Goal: Task Accomplishment & Management: Use online tool/utility

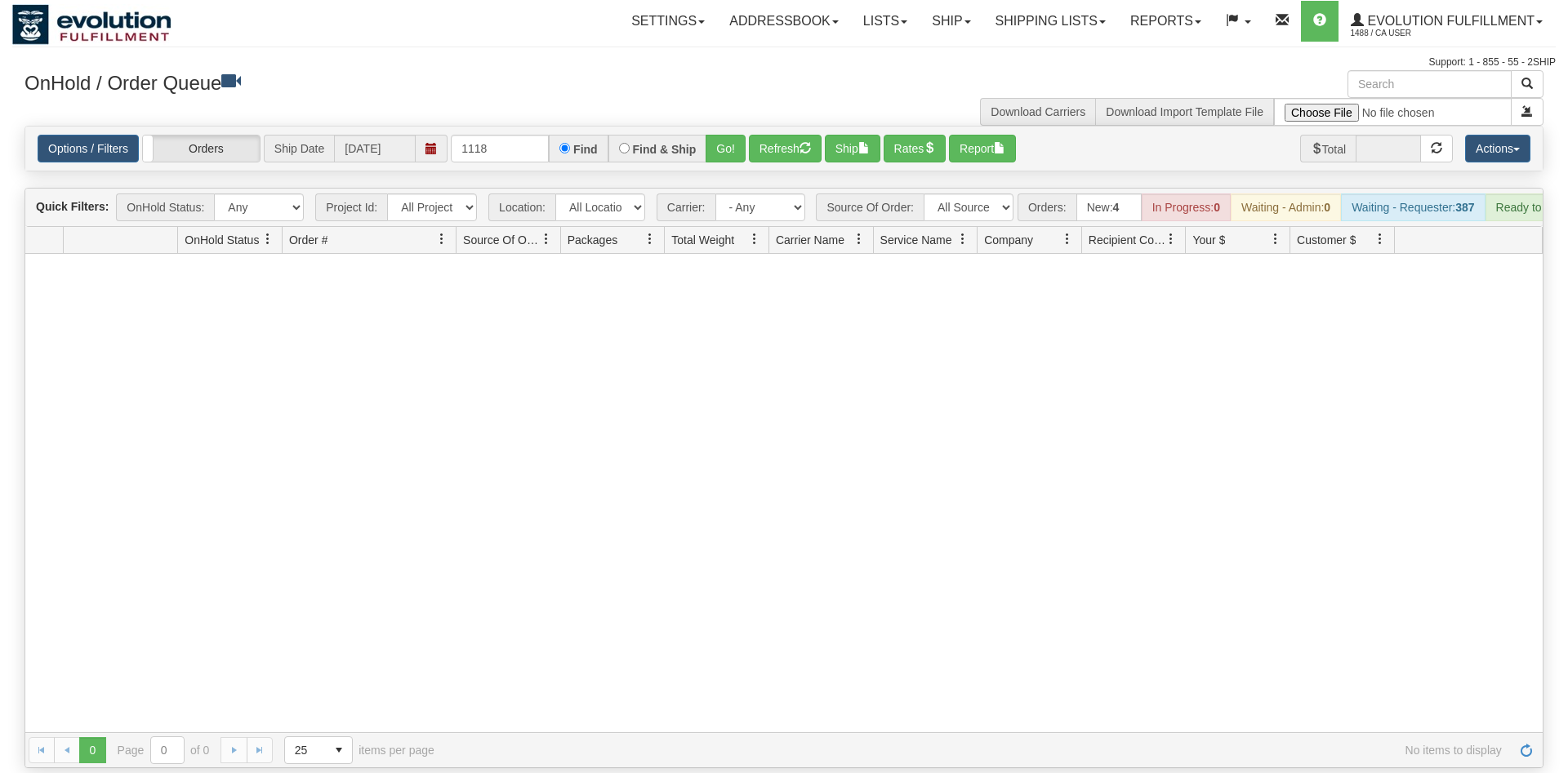
click at [507, 134] on input "1118" at bounding box center [500, 148] width 98 height 27
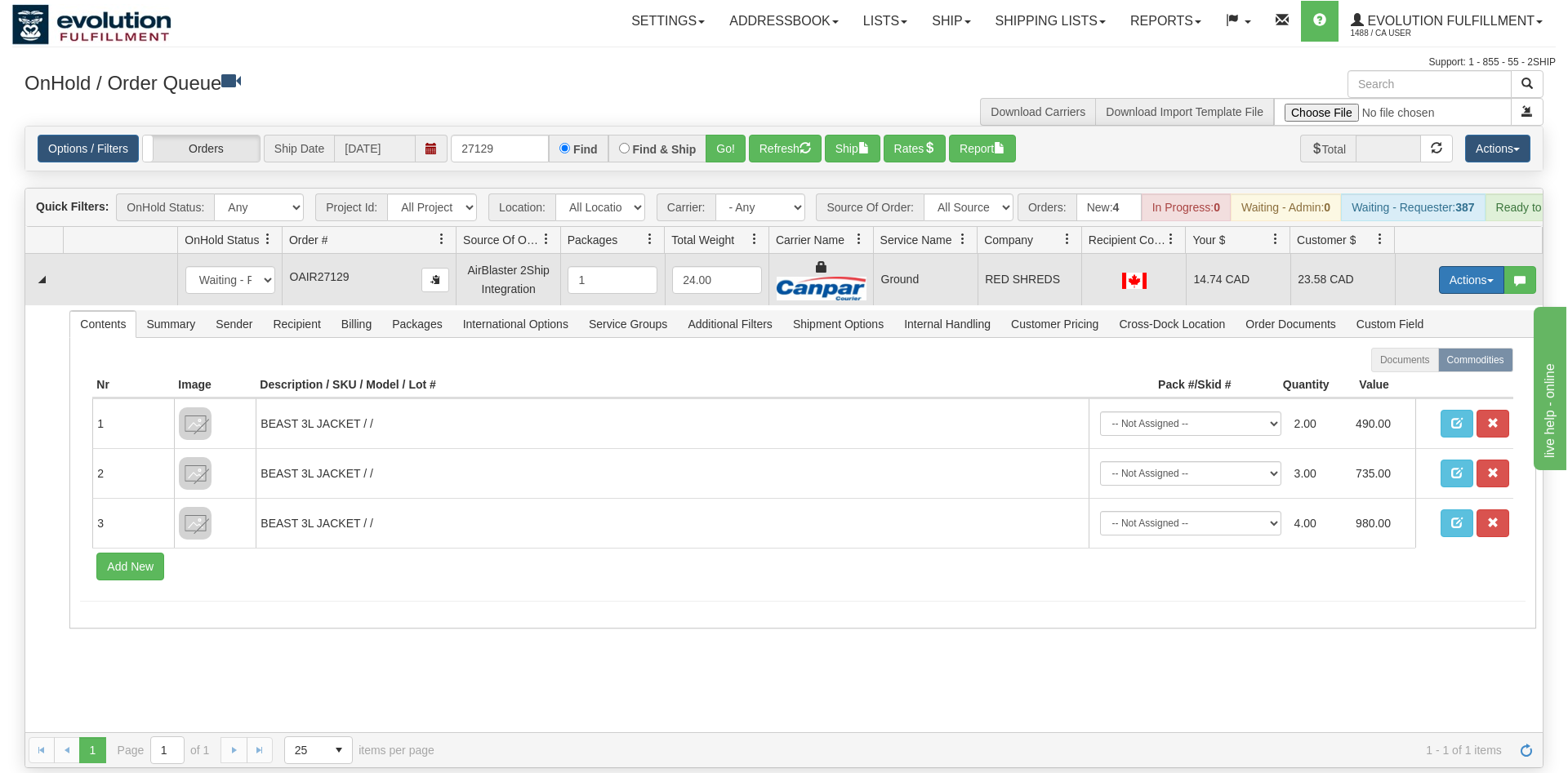
click at [1465, 266] on button "Actions" at bounding box center [1471, 280] width 66 height 27
click at [1433, 364] on link "Ship" at bounding box center [1438, 375] width 131 height 22
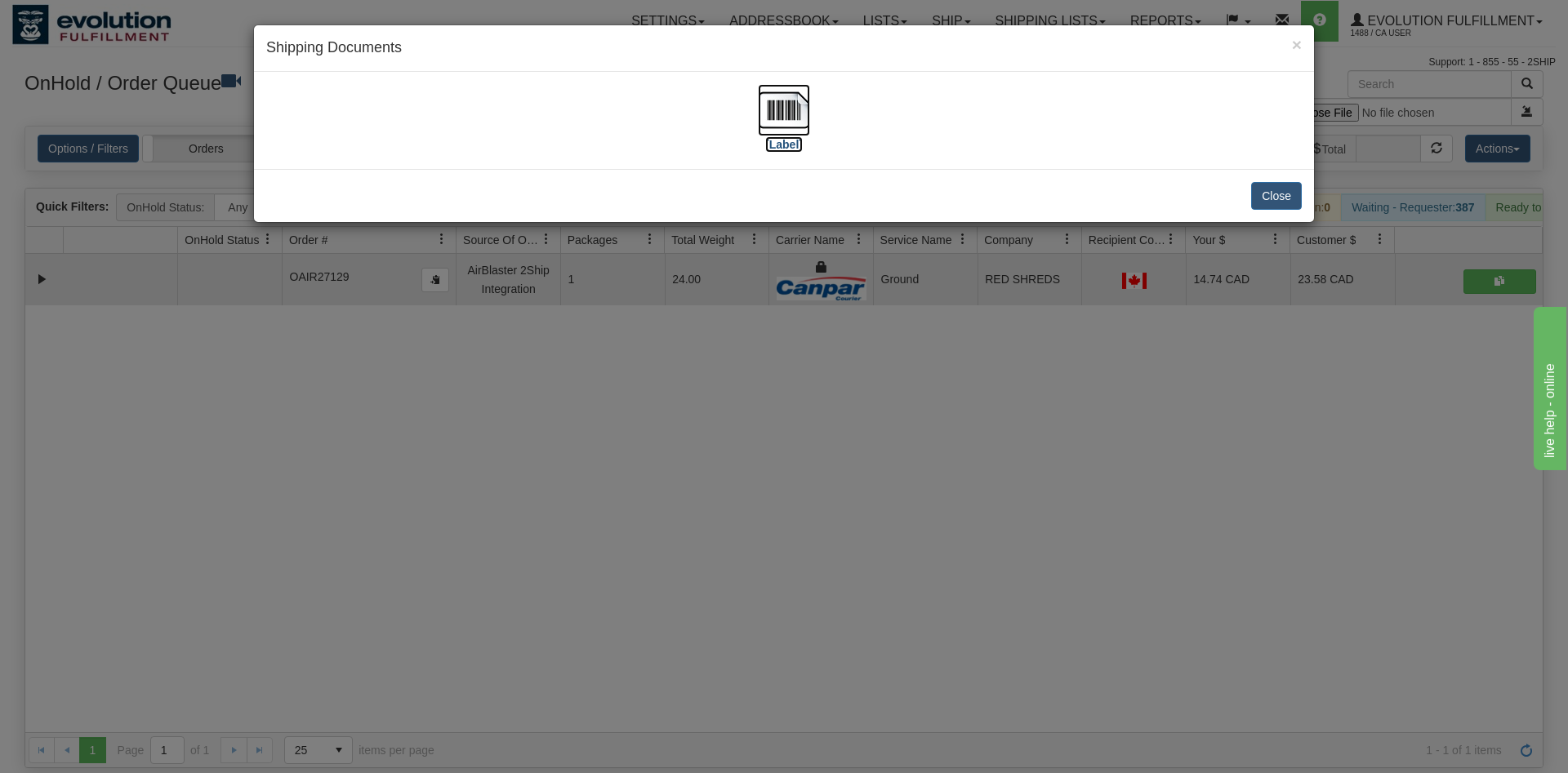
click at [786, 104] on img at bounding box center [784, 109] width 52 height 52
click at [1257, 184] on button "Close" at bounding box center [1276, 196] width 51 height 27
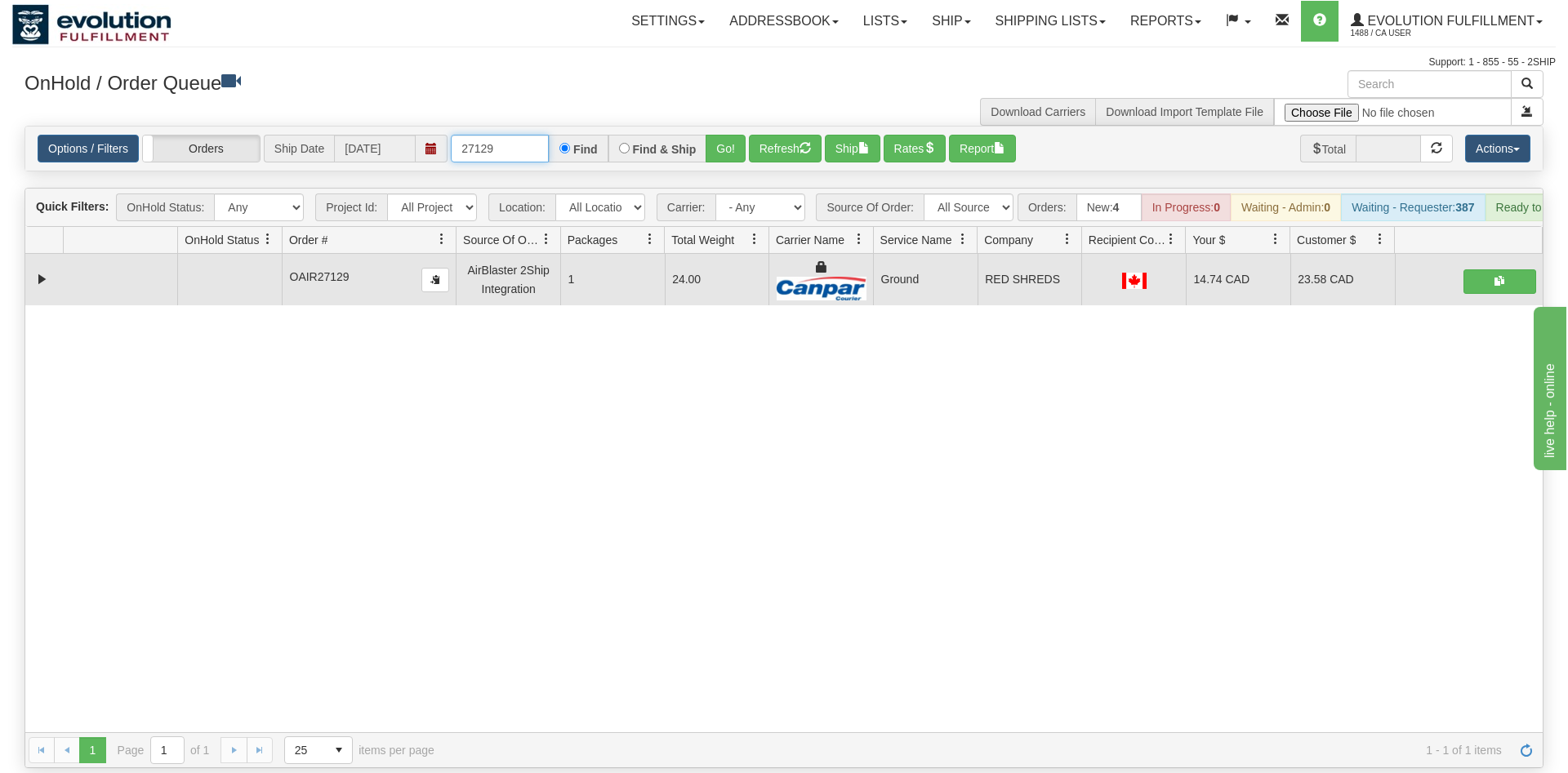
drag, startPoint x: 525, startPoint y: 126, endPoint x: 281, endPoint y: 126, distance: 244.0
click at [451, 134] on input "27129" at bounding box center [500, 148] width 98 height 27
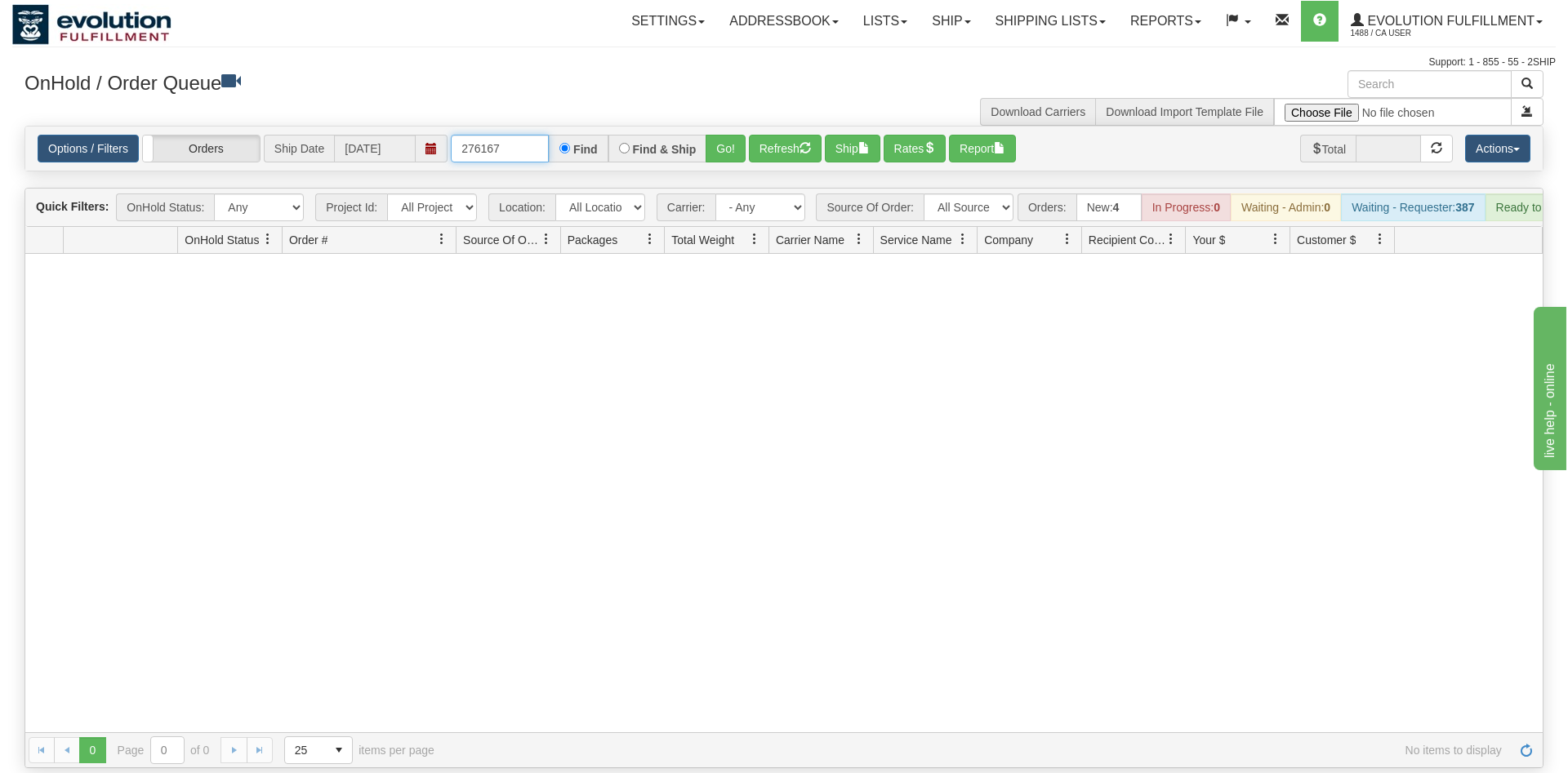
click at [483, 134] on input "276167" at bounding box center [500, 148] width 98 height 27
type input "27167"
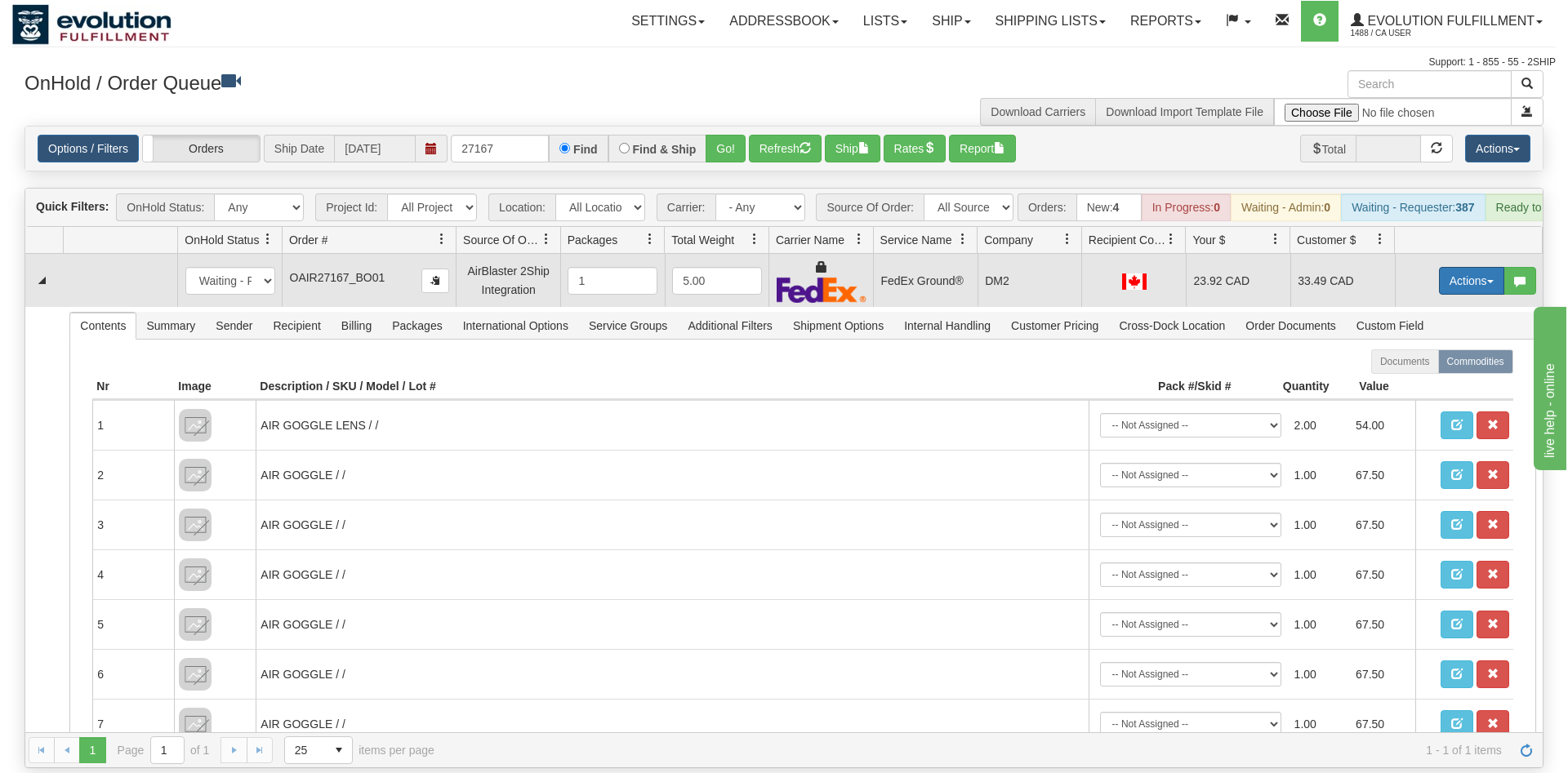
click at [1454, 267] on button "Actions" at bounding box center [1471, 280] width 66 height 27
click at [1444, 301] on link "Open" at bounding box center [1438, 312] width 131 height 22
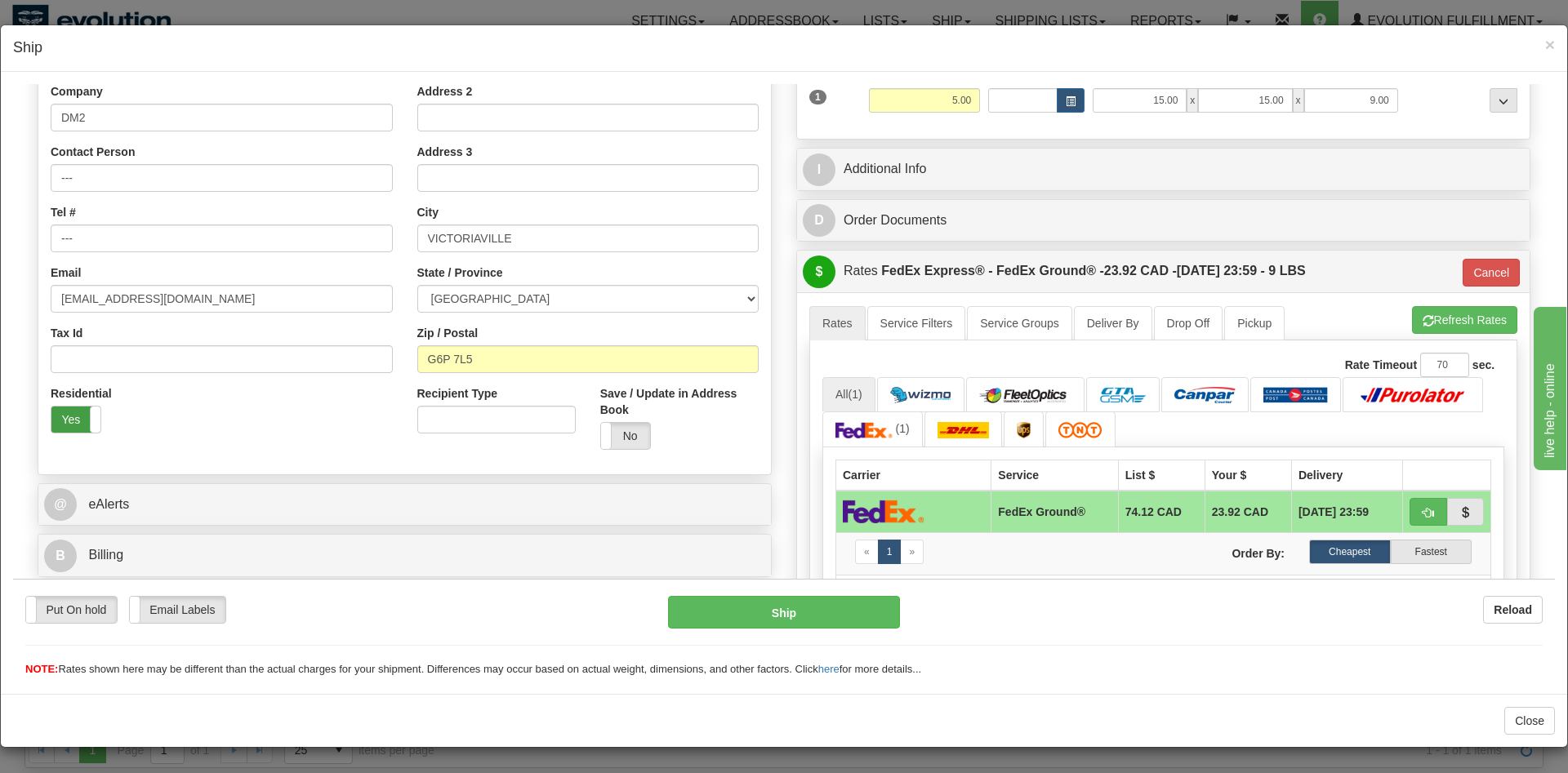
scroll to position [250, 0]
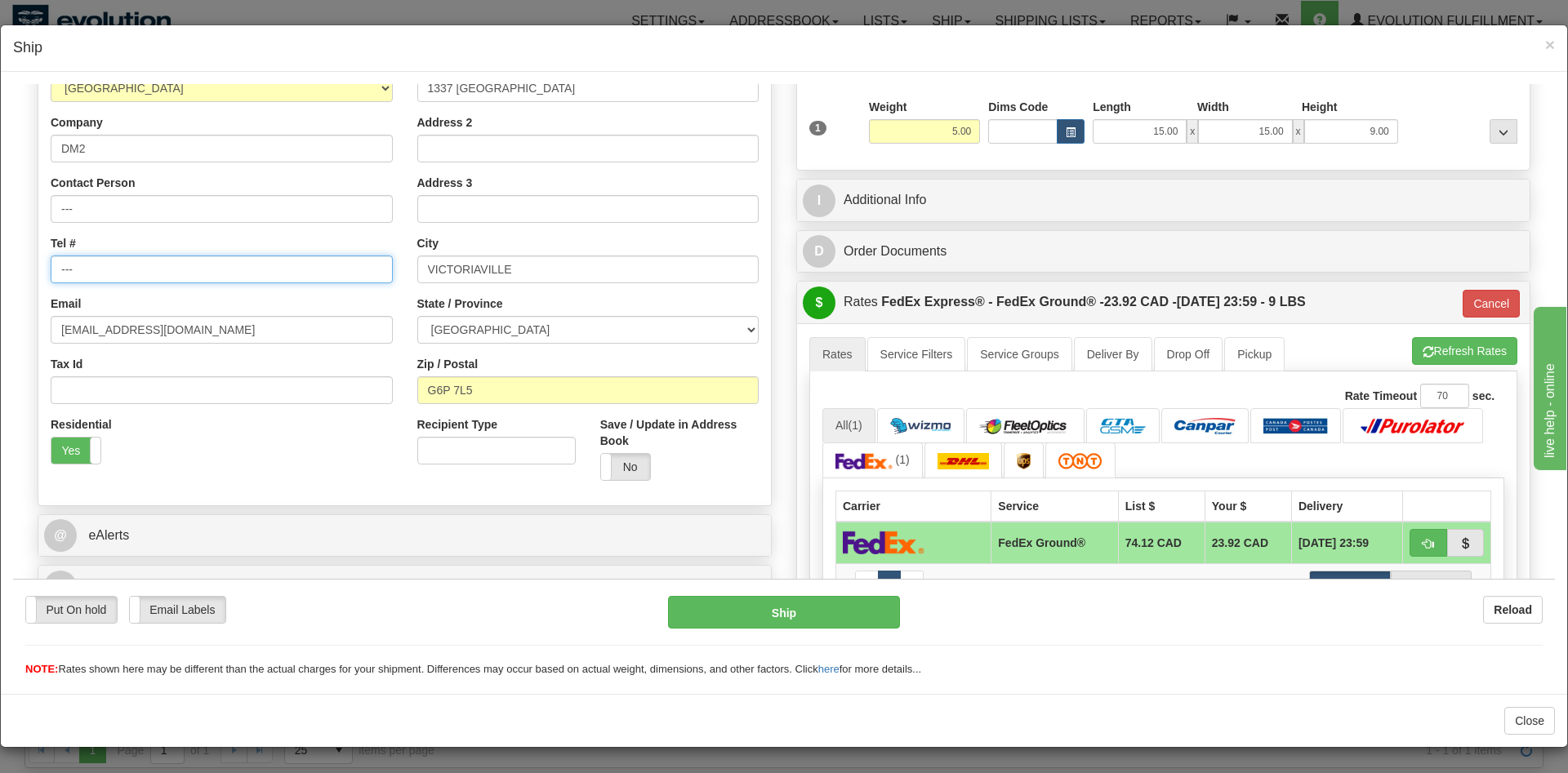
drag, startPoint x: 96, startPoint y: 270, endPoint x: 0, endPoint y: 309, distance: 103.6
click at [51, 283] on input "---" at bounding box center [221, 268] width 342 height 27
type input "6049402228"
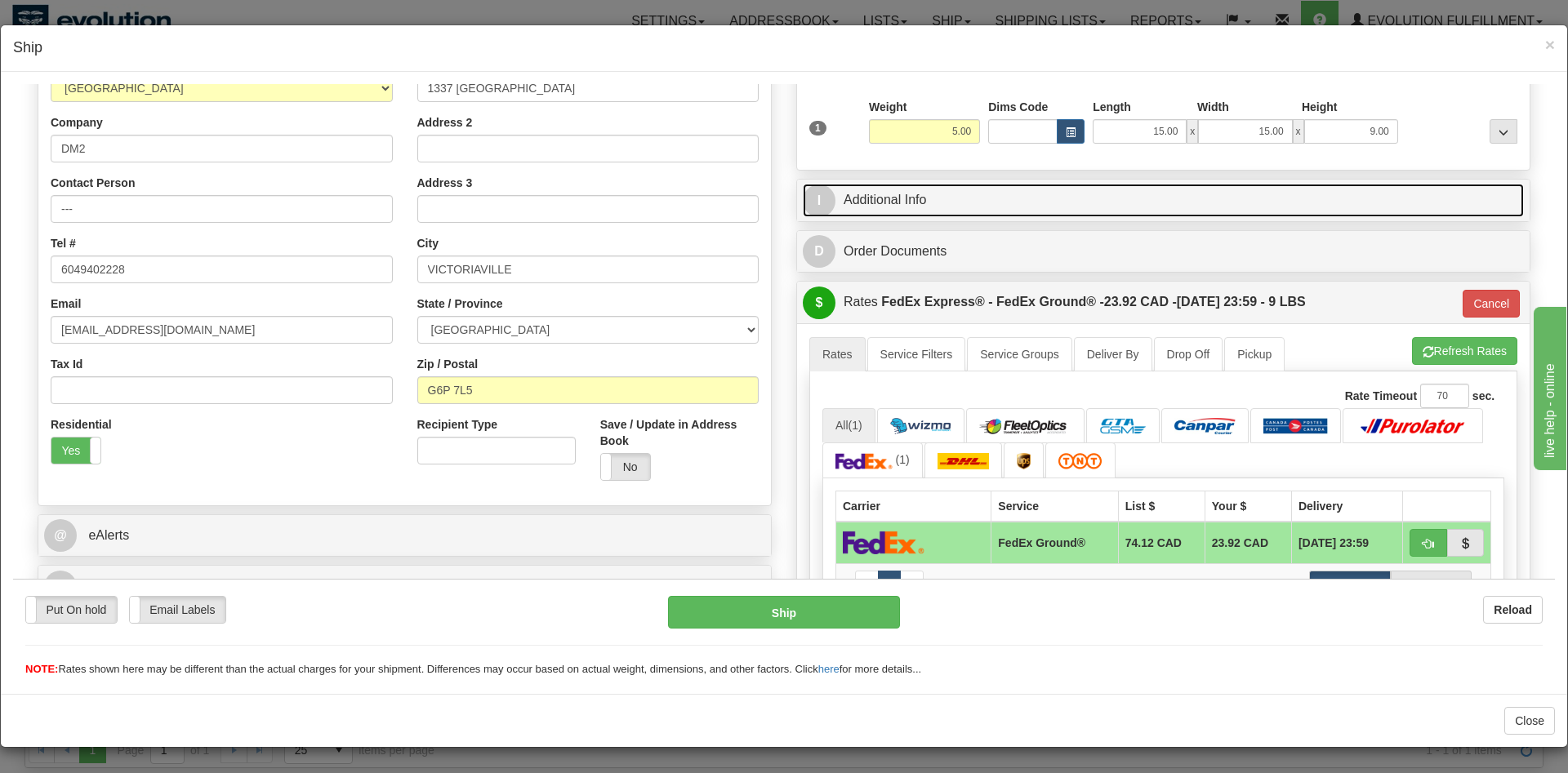
click at [1036, 192] on link "I Additional Info" at bounding box center [1163, 200] width 721 height 33
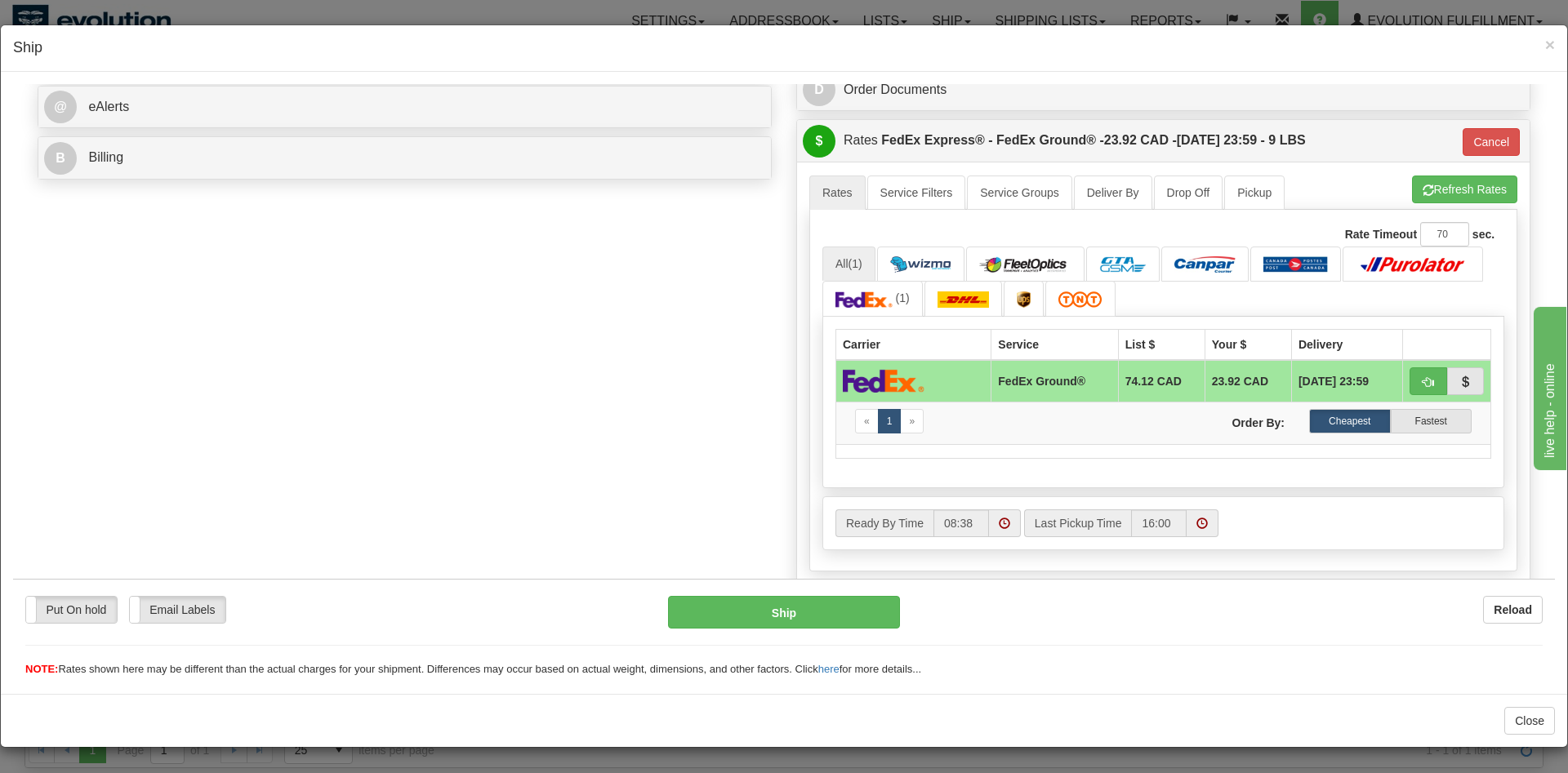
scroll to position [750, 0]
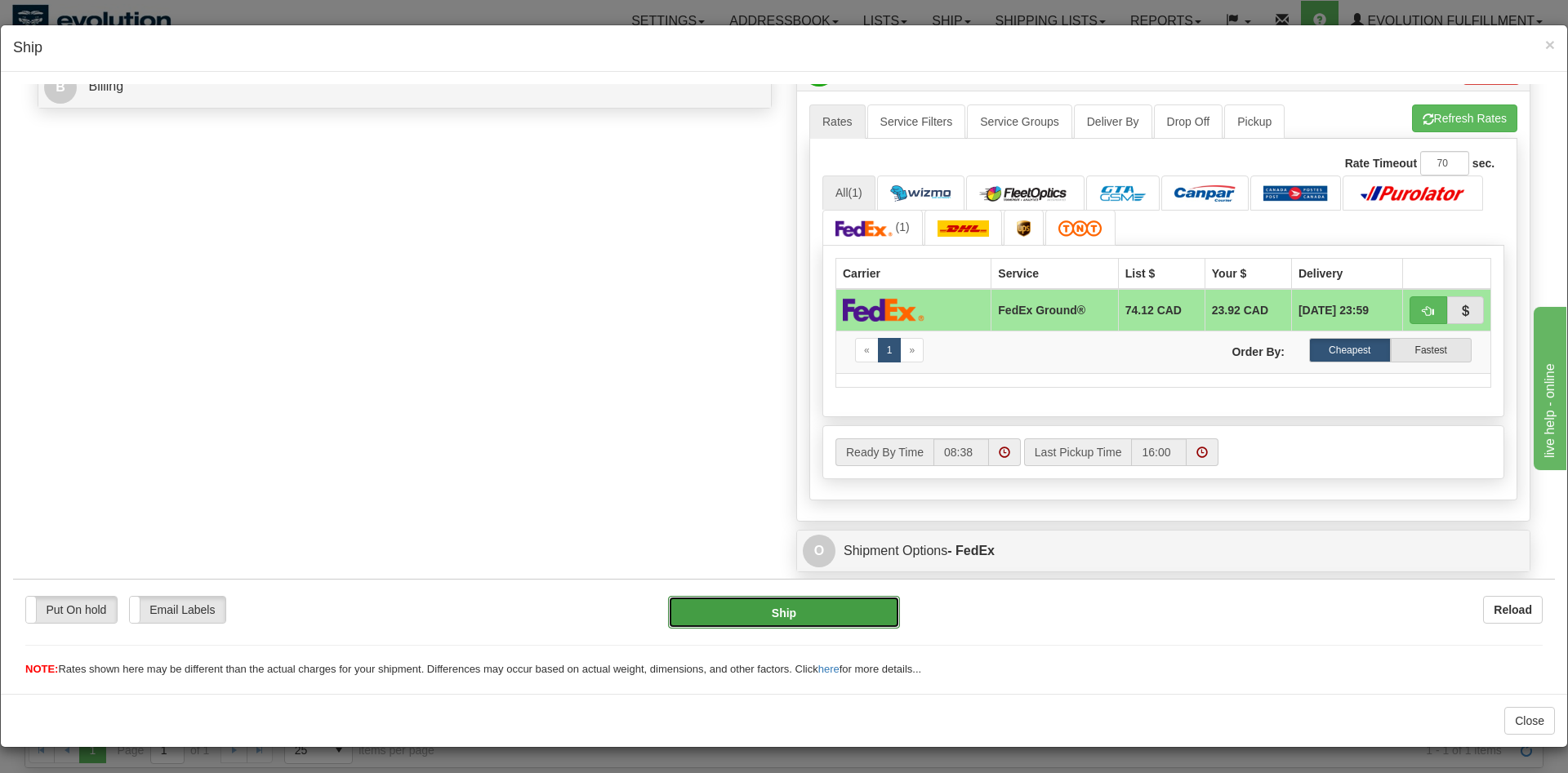
click at [830, 614] on button "Ship" at bounding box center [784, 611] width 233 height 32
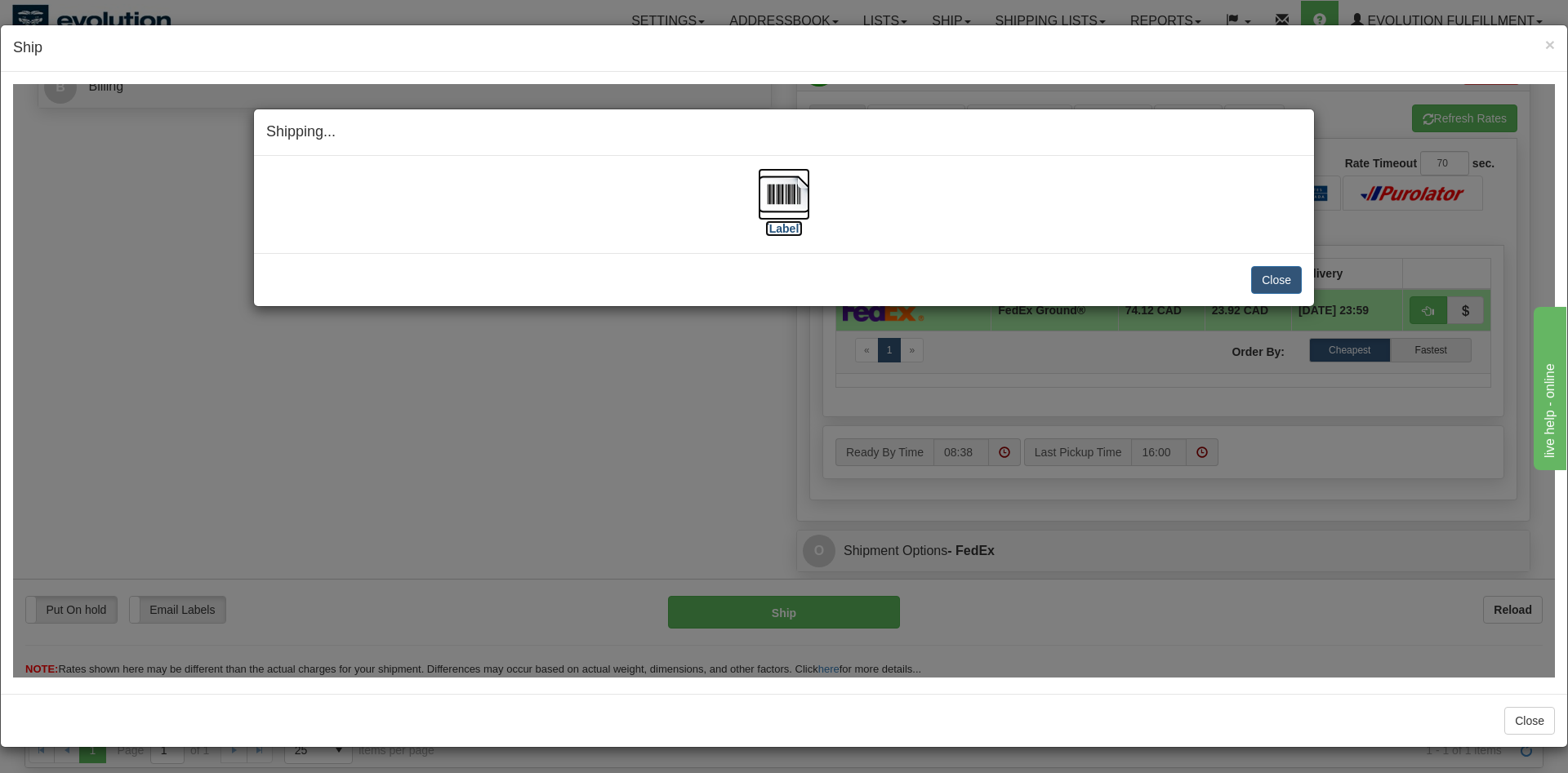
click at [786, 205] on img at bounding box center [784, 193] width 52 height 52
click at [1268, 289] on button "Close" at bounding box center [1276, 279] width 51 height 27
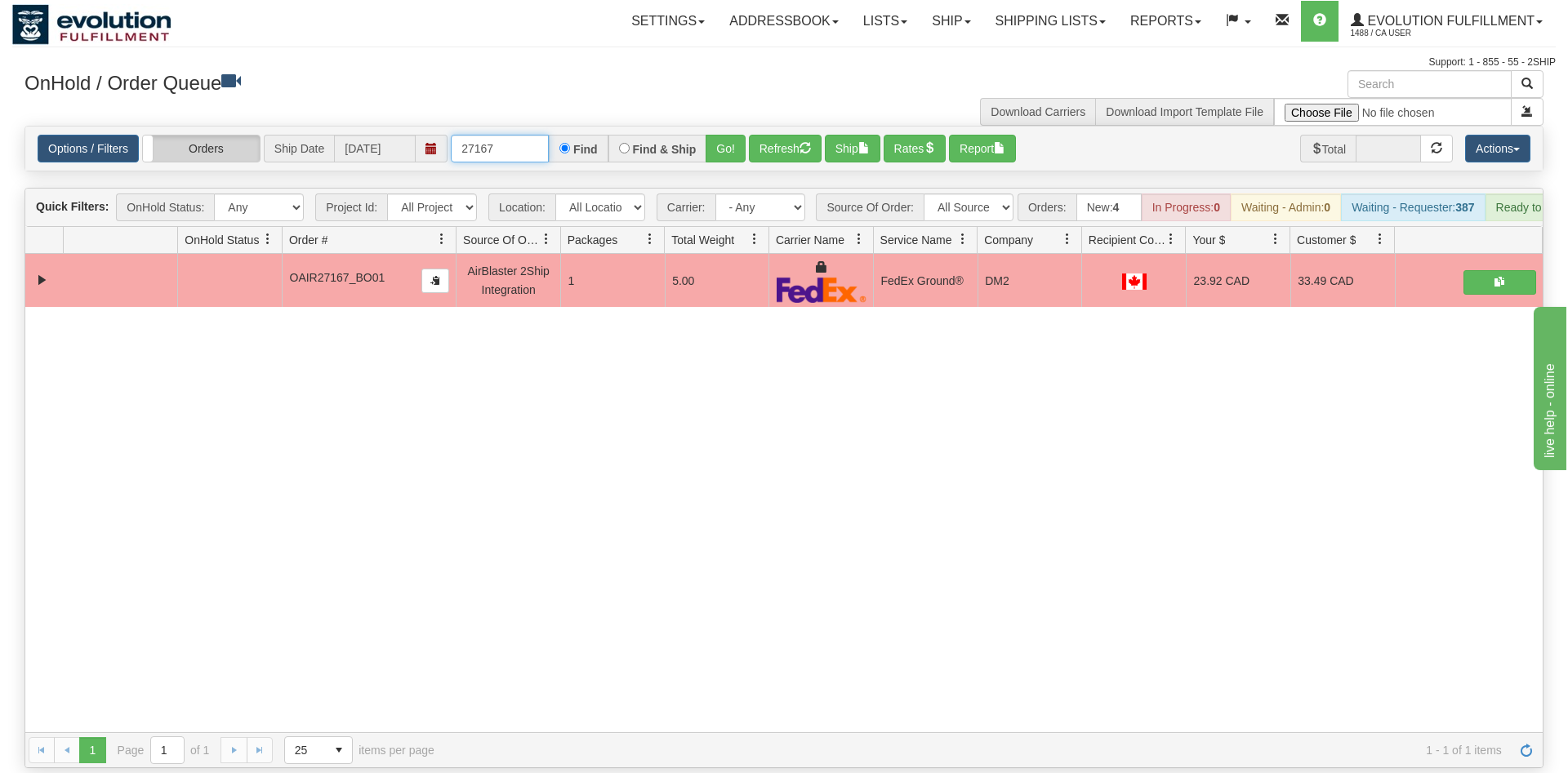
drag, startPoint x: 523, startPoint y: 133, endPoint x: 188, endPoint y: 124, distance: 335.1
click at [451, 134] on input "27167" at bounding box center [500, 148] width 98 height 27
click at [512, 134] on input "text" at bounding box center [500, 148] width 98 height 27
type input "5009762"
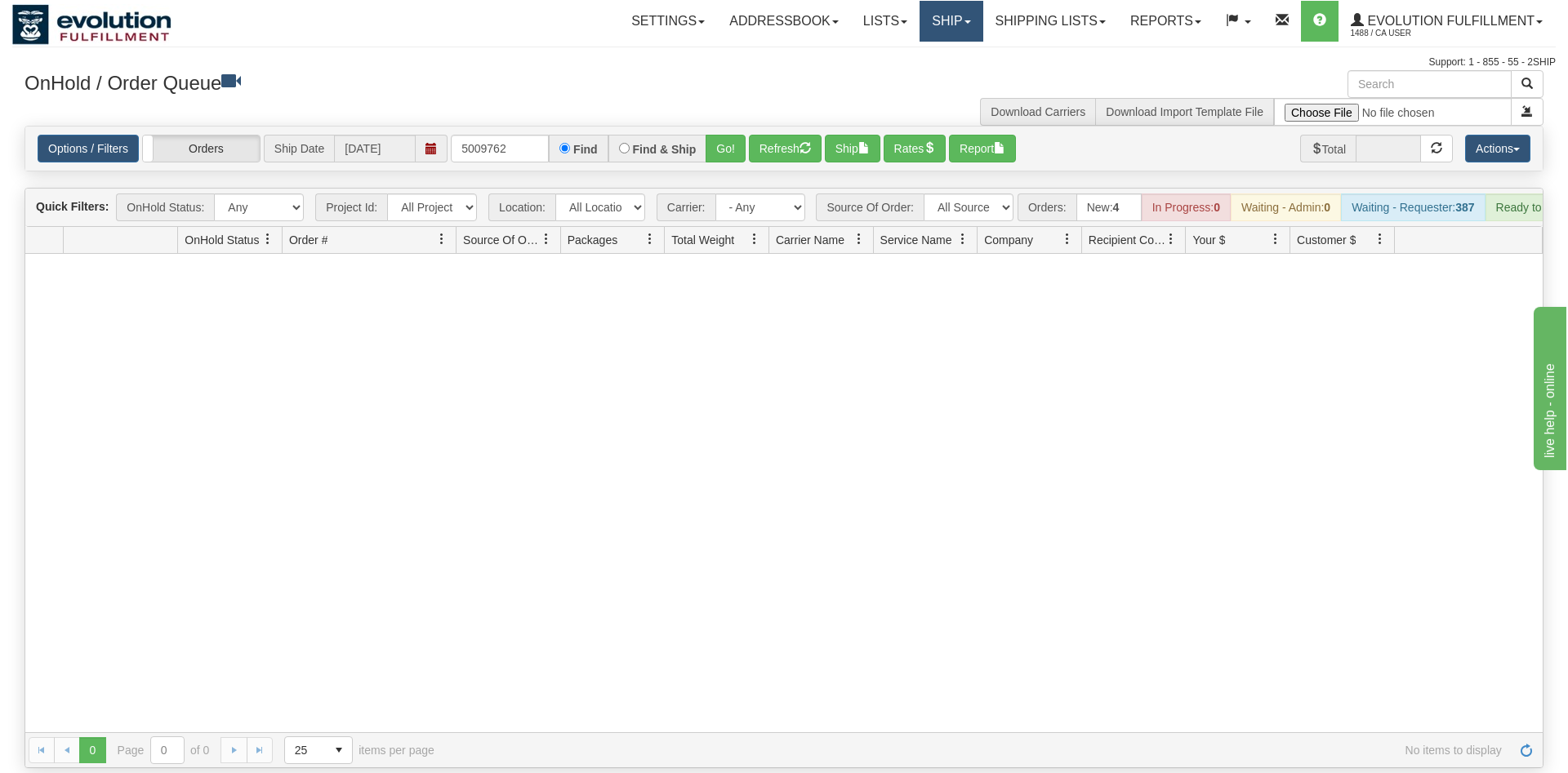
click at [964, 23] on span at bounding box center [968, 22] width 7 height 3
click at [916, 64] on link "Ship Screen" at bounding box center [908, 57] width 148 height 22
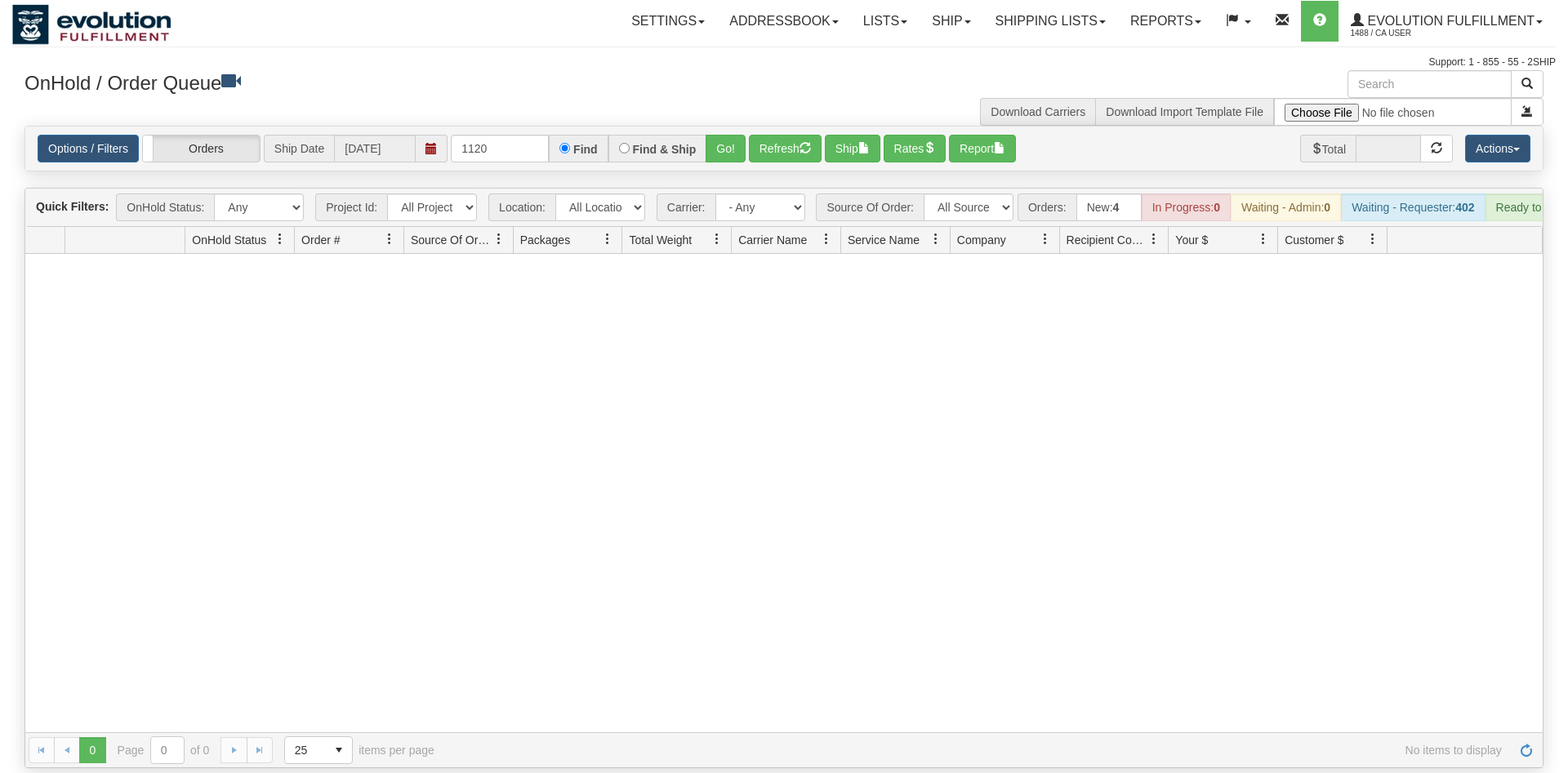
type input "1120"
drag, startPoint x: 510, startPoint y: 128, endPoint x: 425, endPoint y: 137, distance: 85.5
click at [451, 134] on input "1120" at bounding box center [500, 148] width 98 height 27
click at [945, 15] on link "Ship" at bounding box center [951, 21] width 63 height 41
click at [925, 51] on link "Ship Screen" at bounding box center [908, 57] width 148 height 22
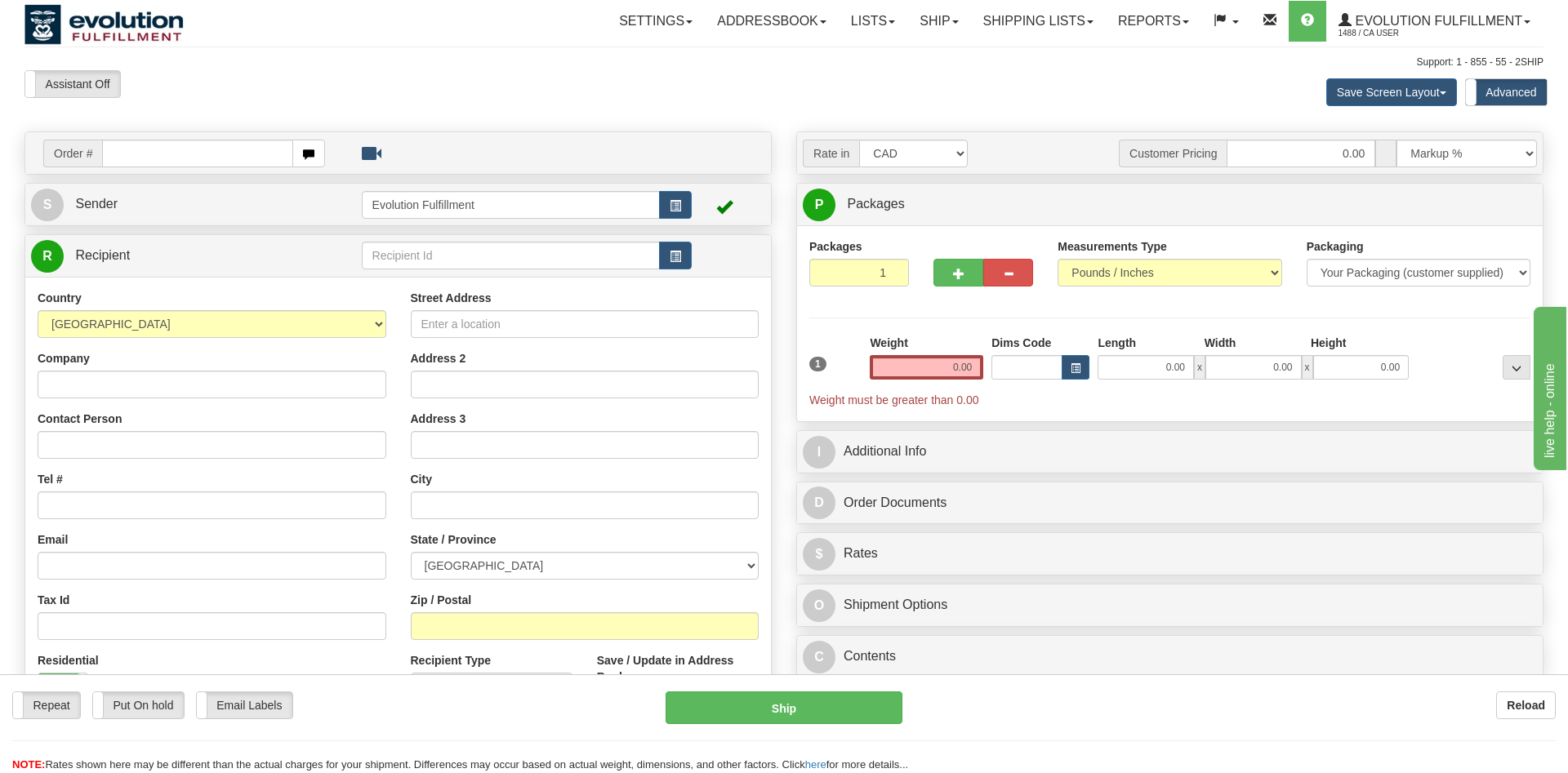
click at [194, 155] on input "text" at bounding box center [197, 153] width 190 height 27
type input "1120"
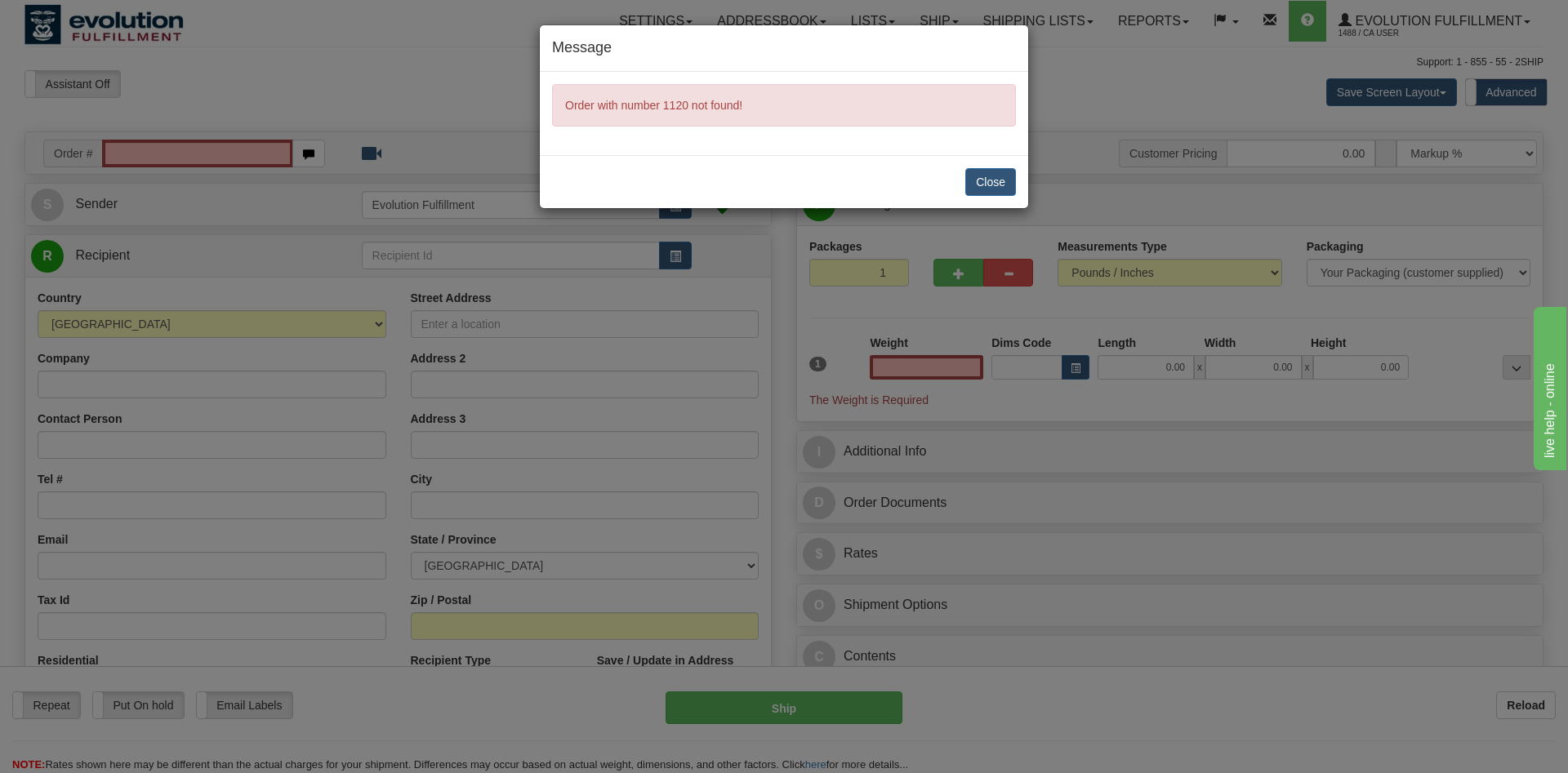
type input "0.00"
click at [973, 183] on button "Close" at bounding box center [990, 182] width 51 height 27
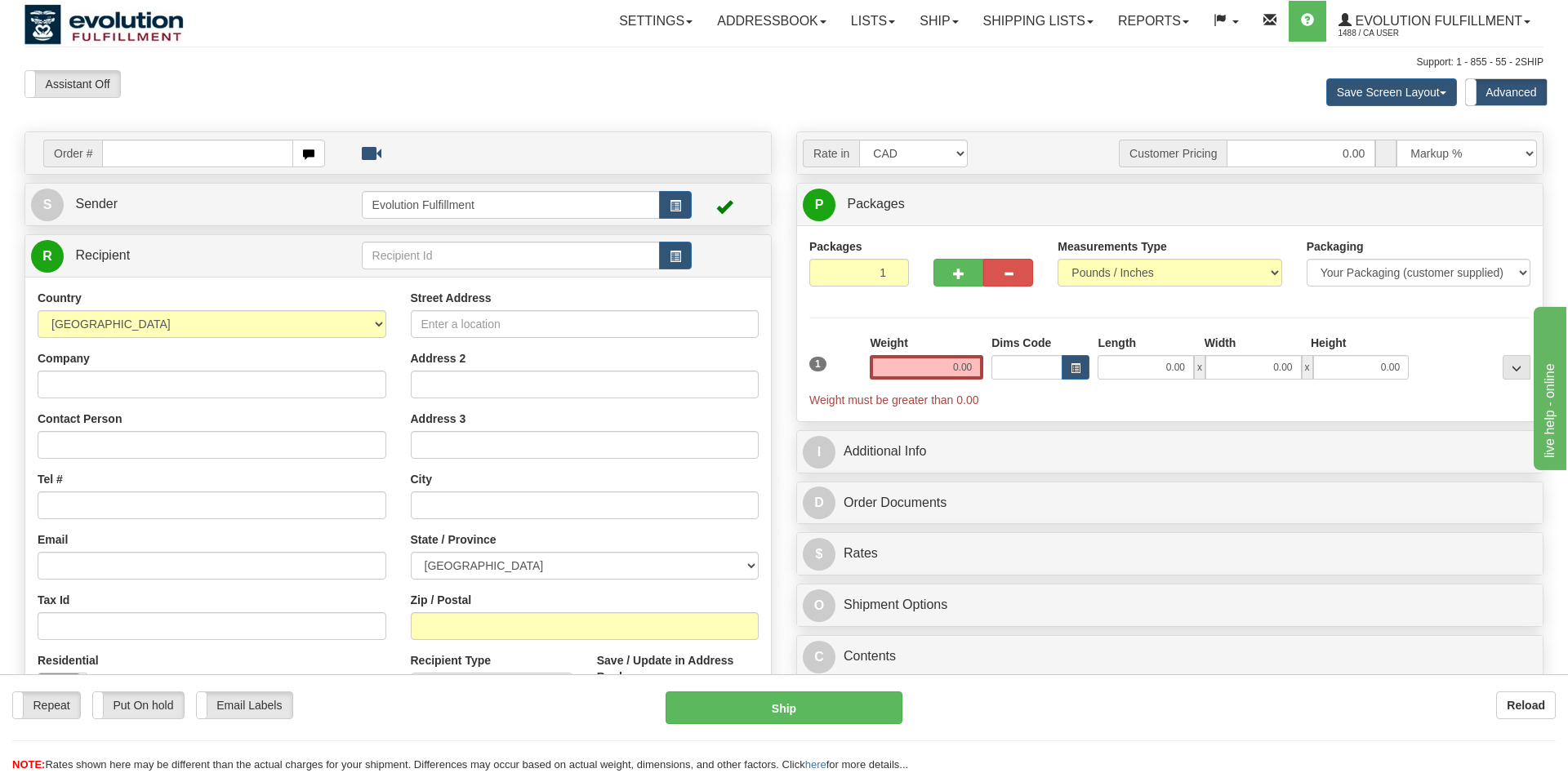
click at [226, 156] on input "text" at bounding box center [197, 153] width 190 height 27
type input "OOOBW1120-1"
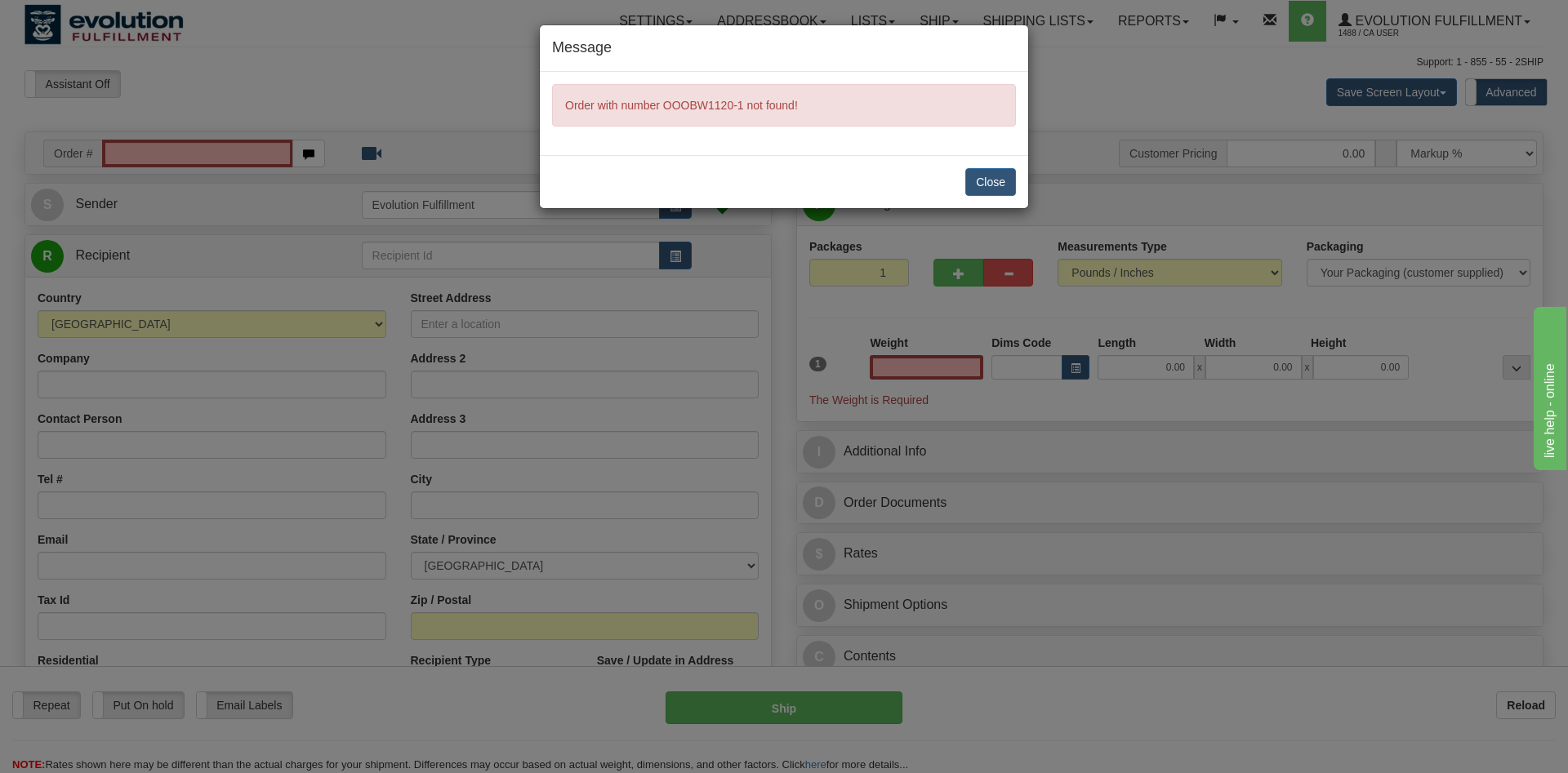
type input "0.00"
click at [967, 183] on button "Close" at bounding box center [990, 182] width 51 height 27
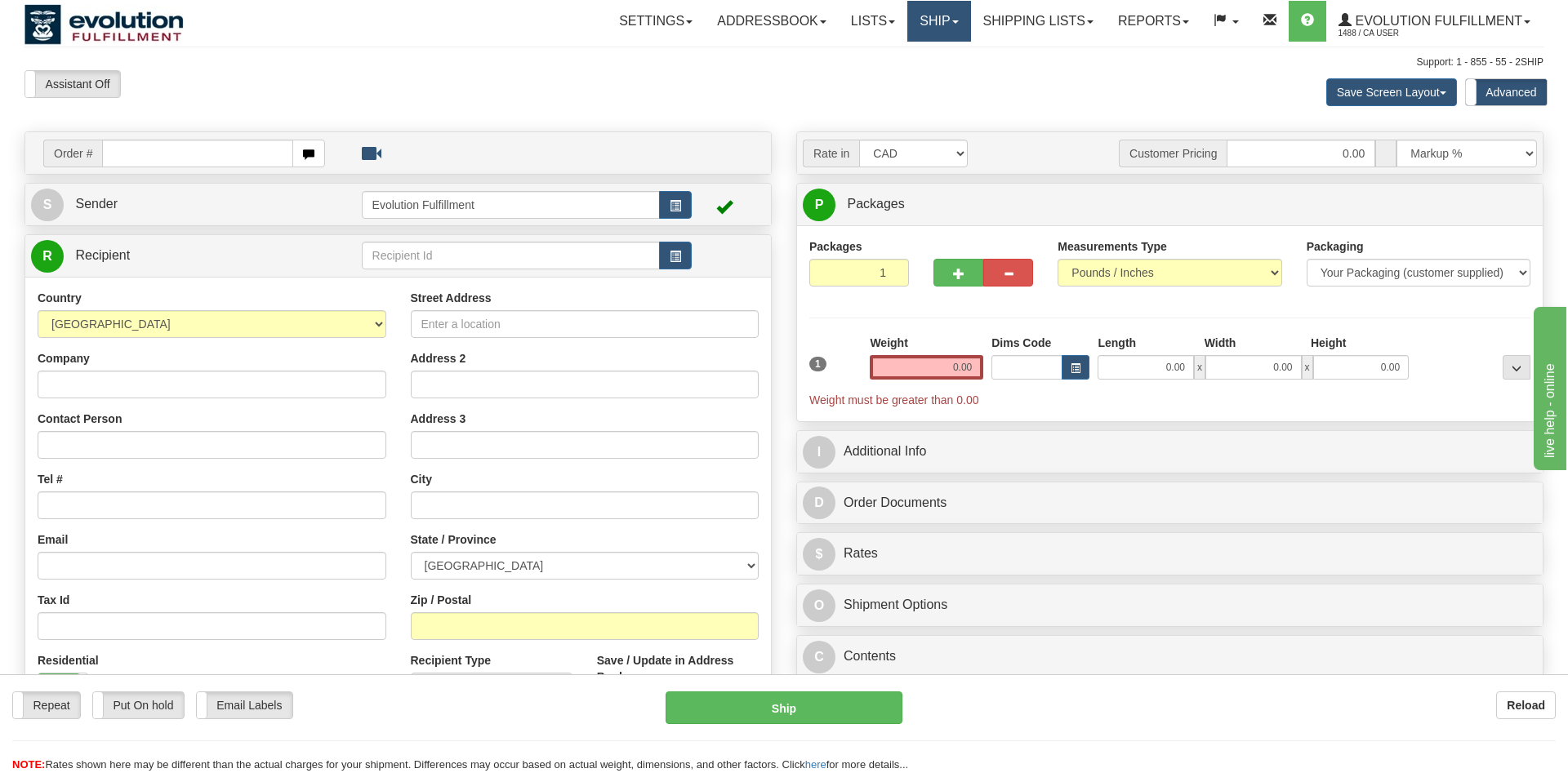
click at [911, 35] on link "Ship" at bounding box center [939, 21] width 63 height 41
click at [903, 79] on span "OnHold / Order Queue" at bounding box center [896, 79] width 115 height 13
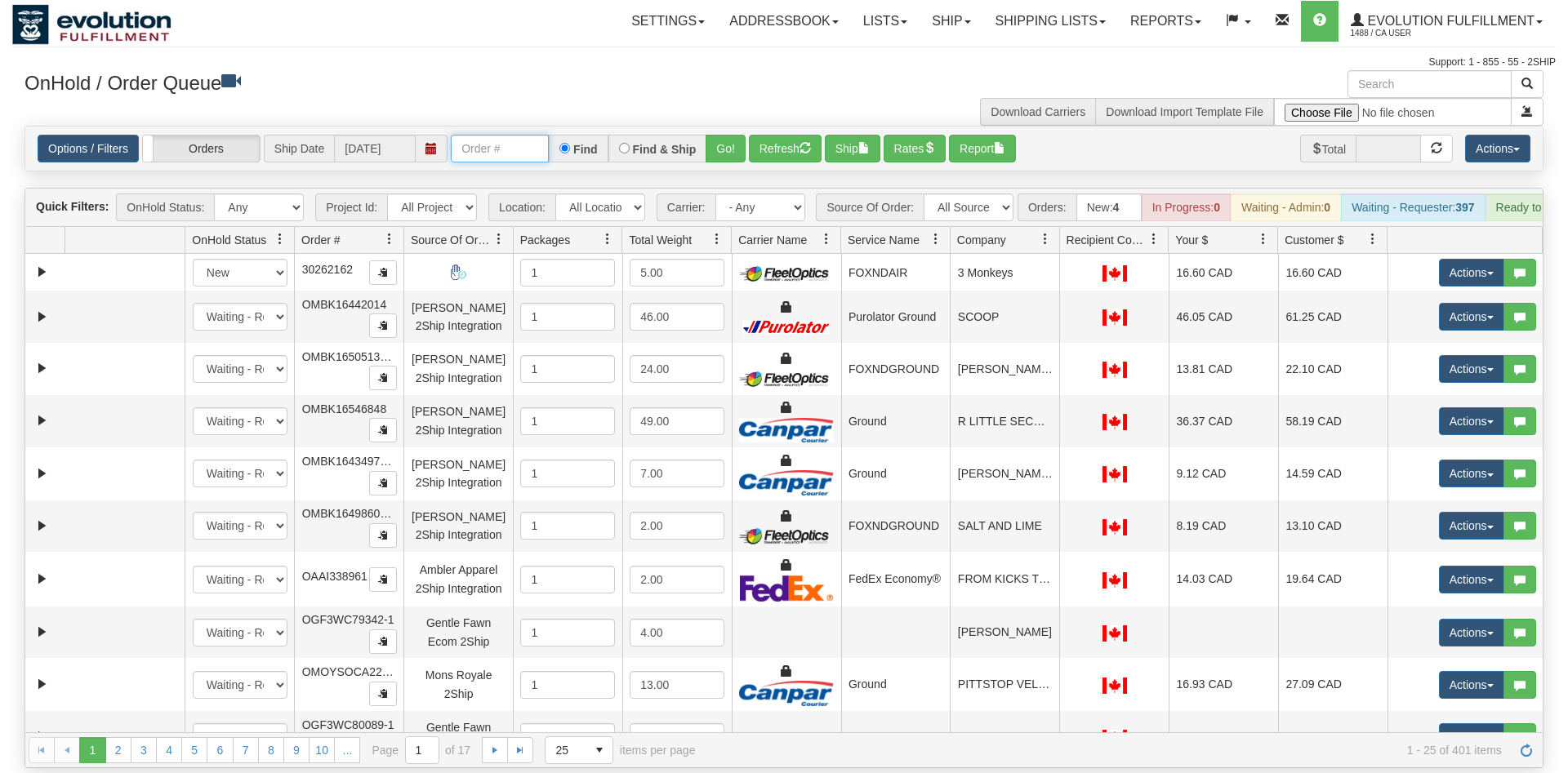
click at [507, 134] on input "text" at bounding box center [500, 148] width 98 height 27
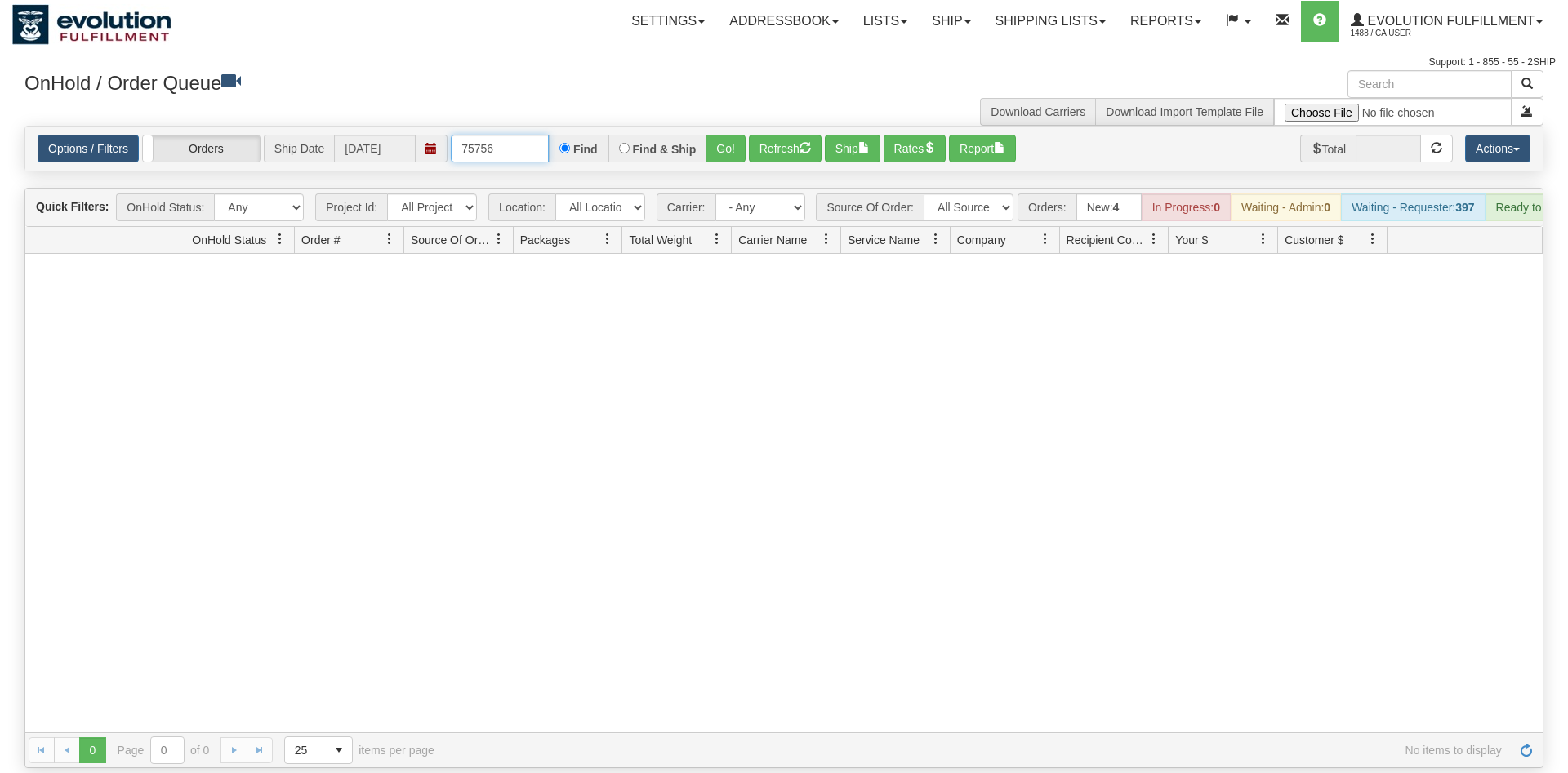
click at [498, 134] on input "75756" at bounding box center [500, 148] width 98 height 27
type input "7575"
click at [936, 18] on link "Ship" at bounding box center [951, 21] width 63 height 41
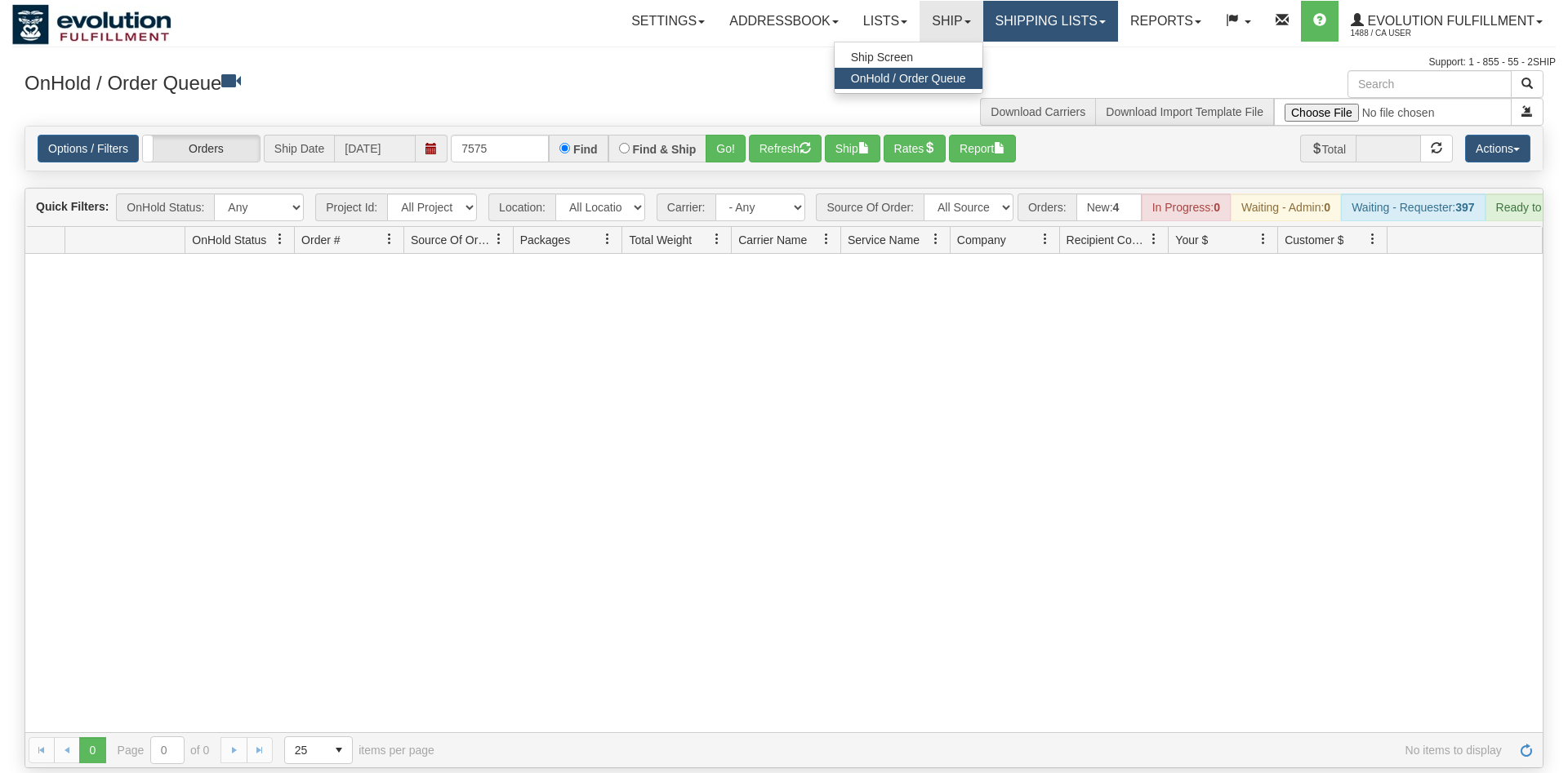
click at [1057, 27] on link "Shipping lists" at bounding box center [1051, 21] width 134 height 41
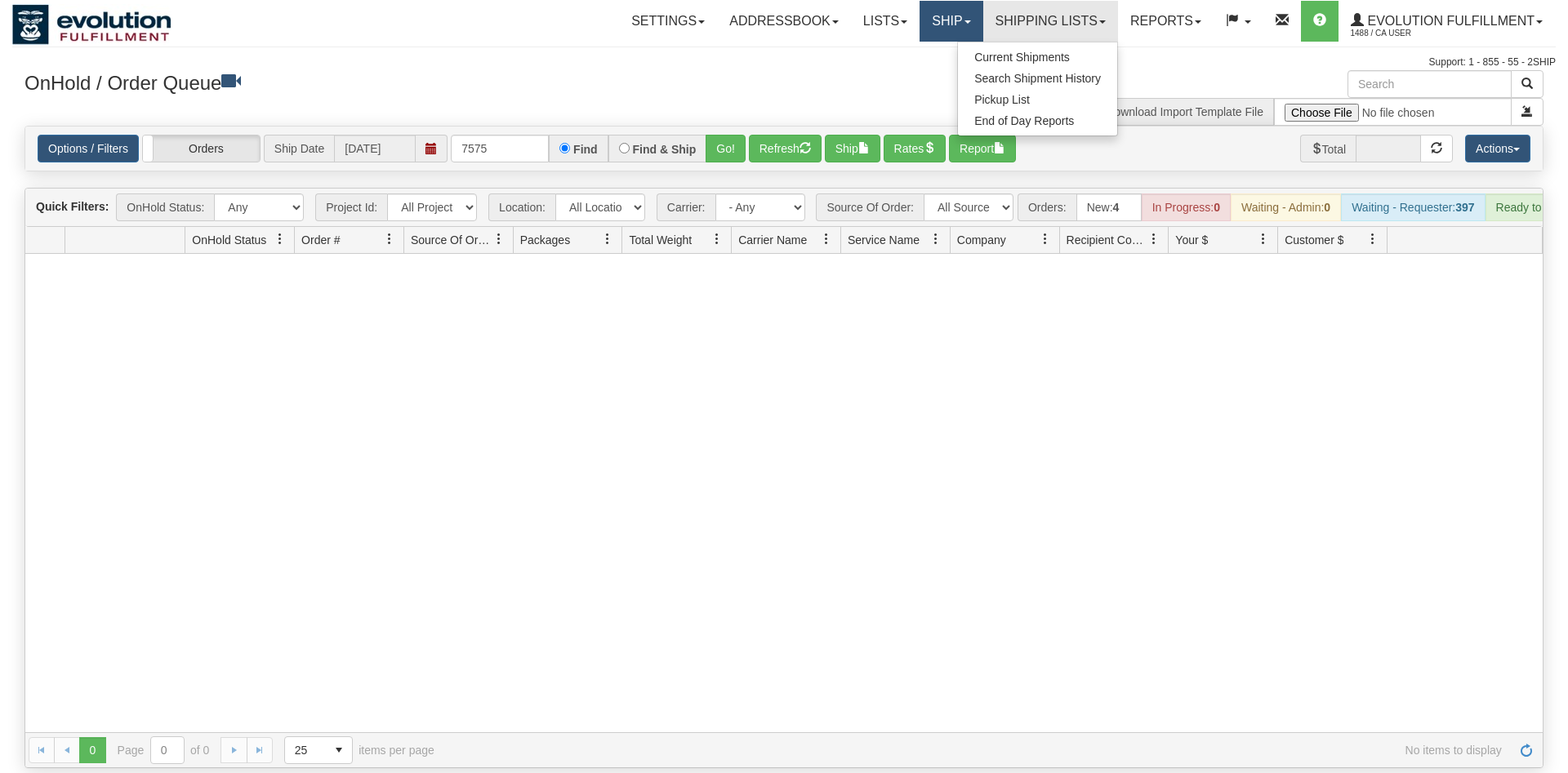
click at [959, 35] on link "Ship" at bounding box center [951, 21] width 63 height 41
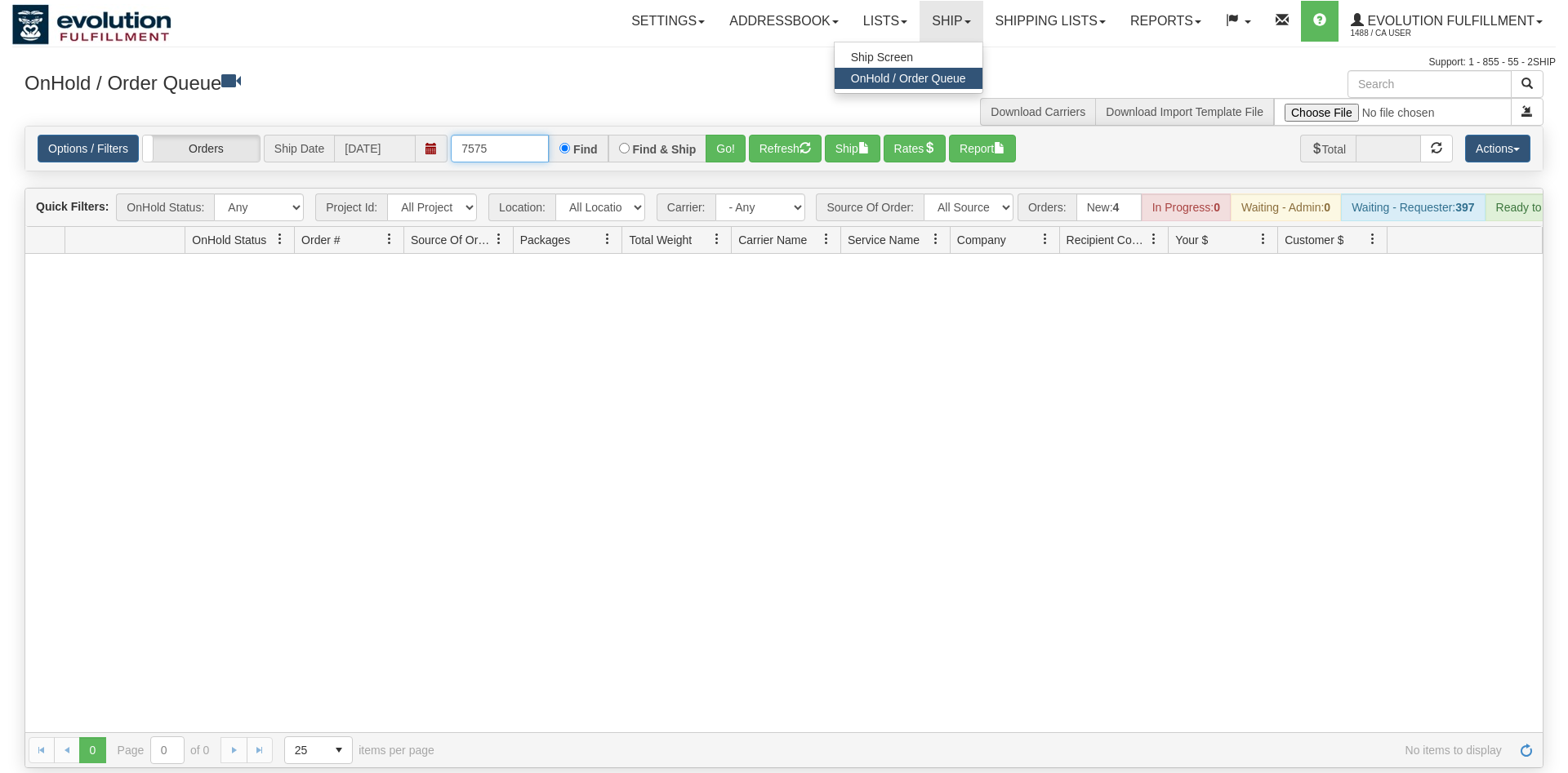
click at [513, 134] on input "7575" at bounding box center [500, 148] width 98 height 27
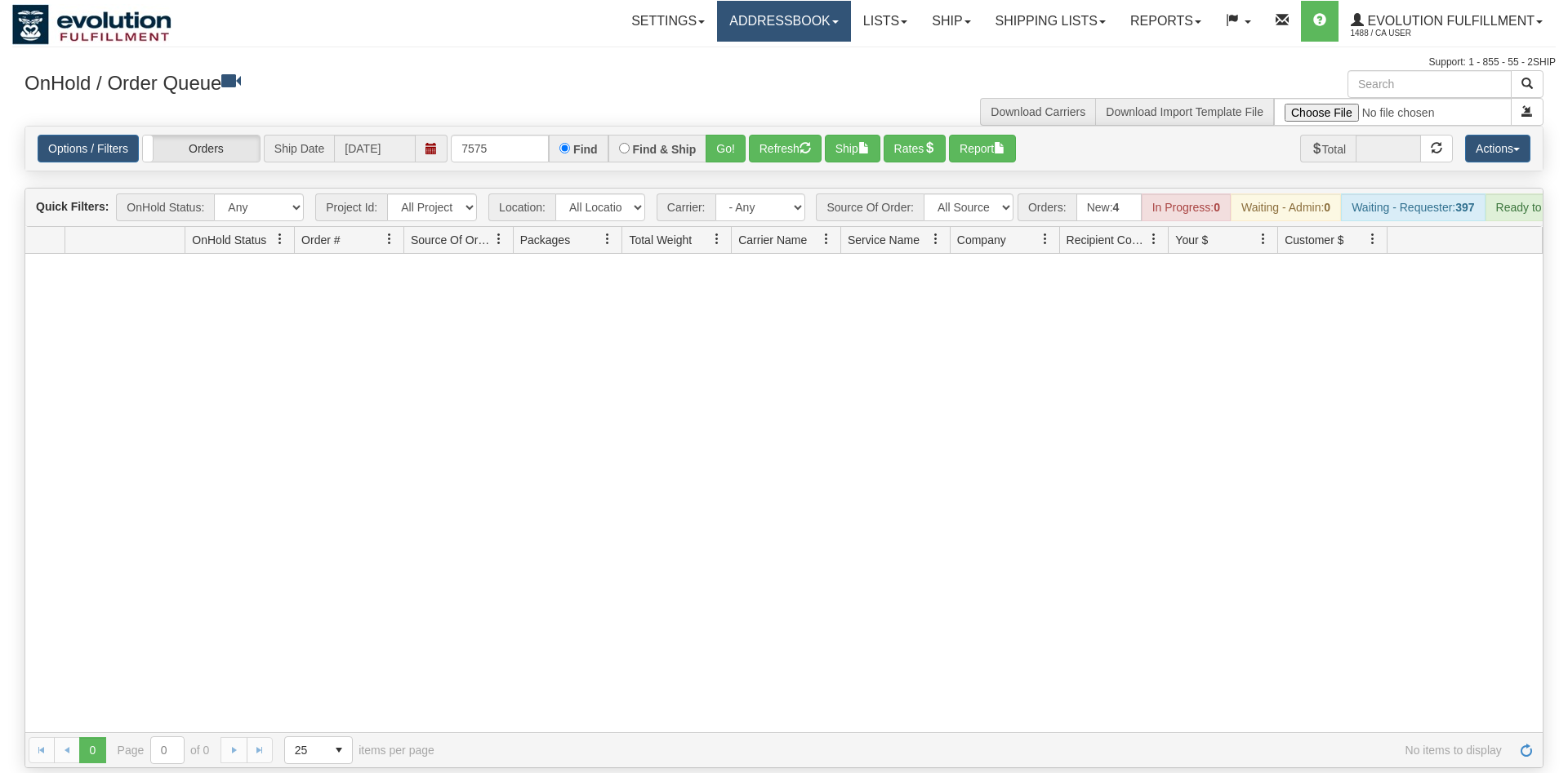
click at [818, 26] on link "Addressbook" at bounding box center [784, 21] width 133 height 41
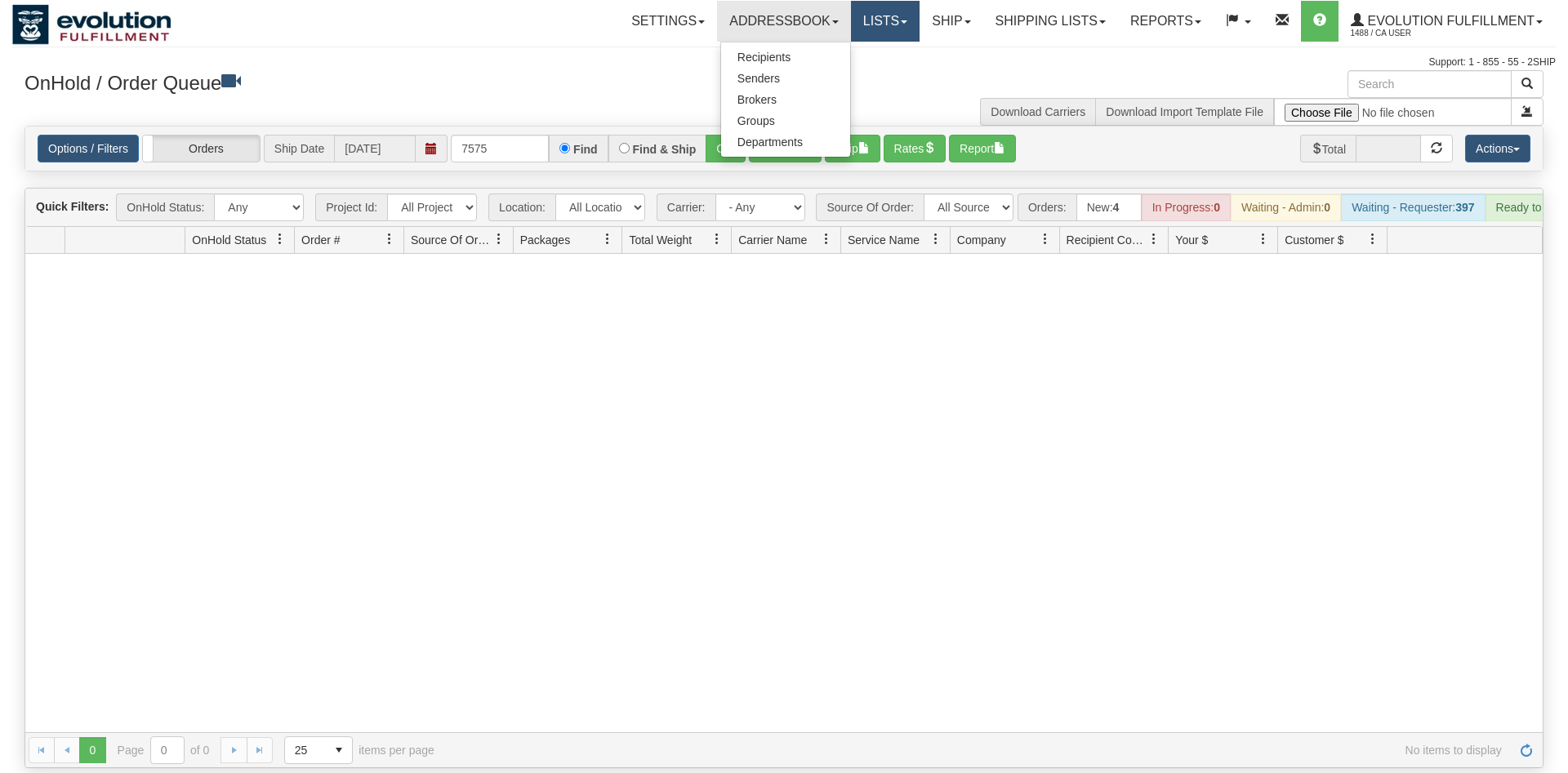
click at [897, 26] on link "Lists" at bounding box center [885, 21] width 69 height 41
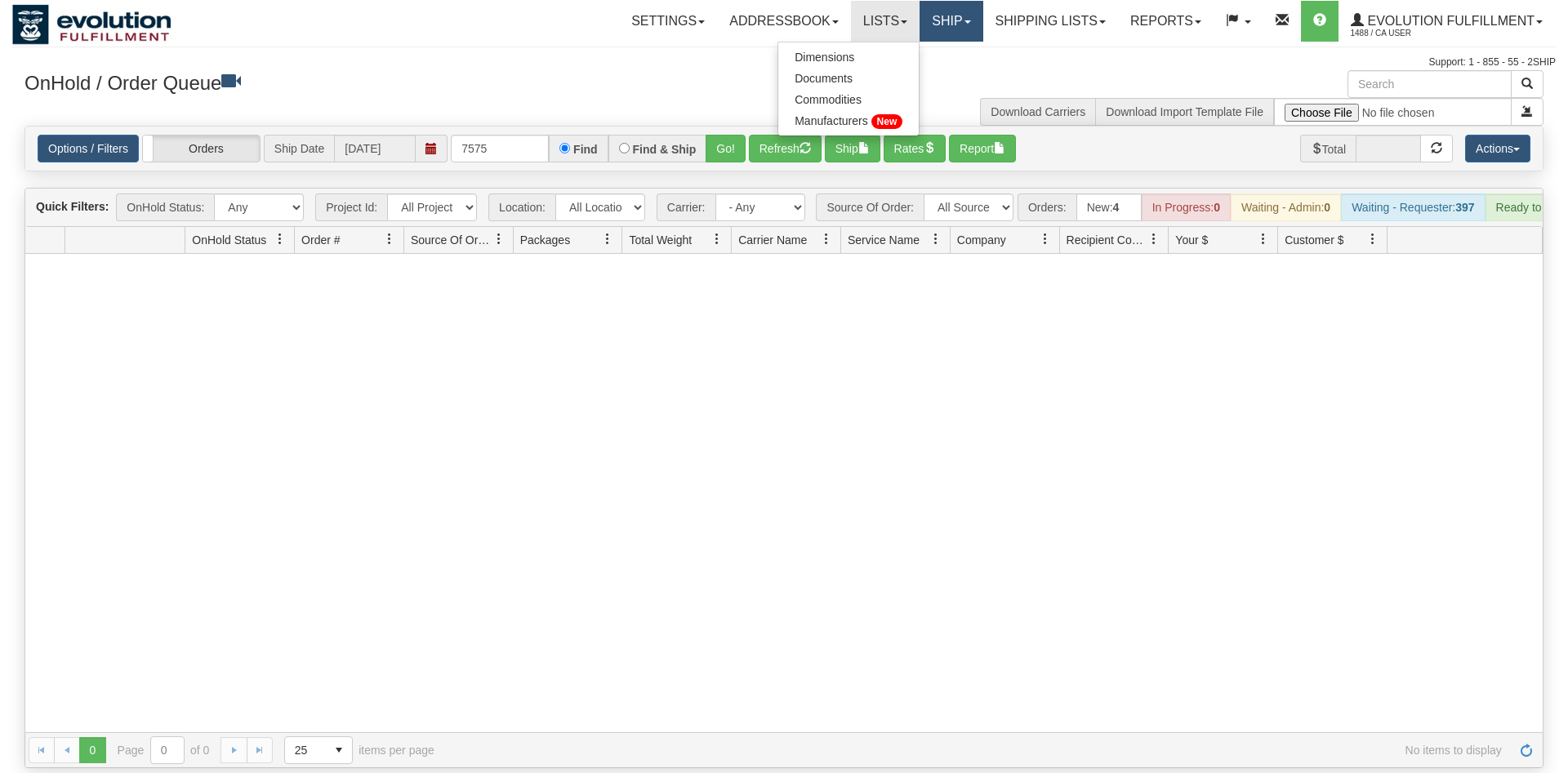
click at [972, 26] on link "Ship" at bounding box center [951, 21] width 63 height 41
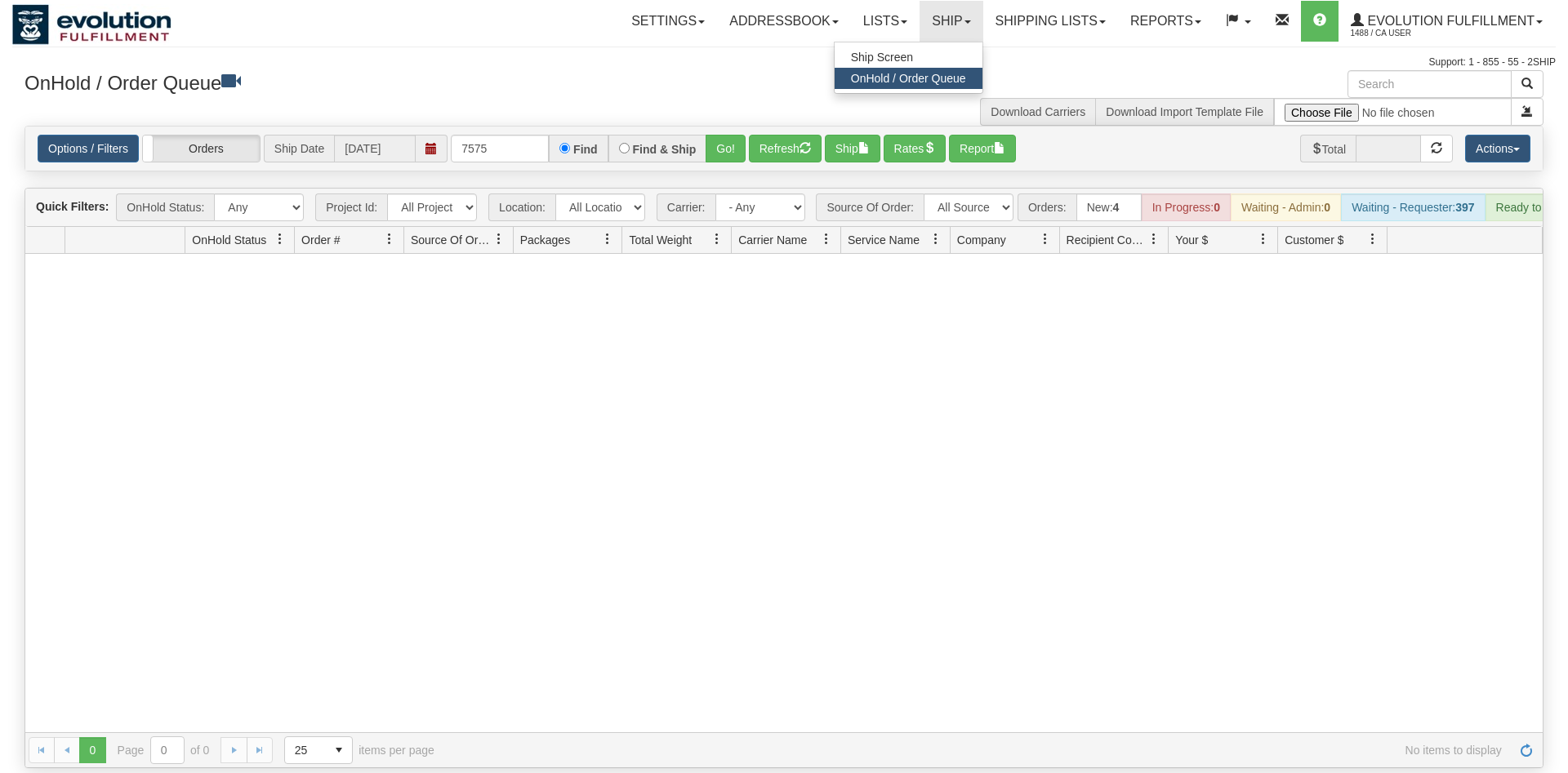
click at [491, 77] on h3 "OnHold / Order Queue" at bounding box center [398, 82] width 747 height 24
